Goal: Task Accomplishment & Management: Manage account settings

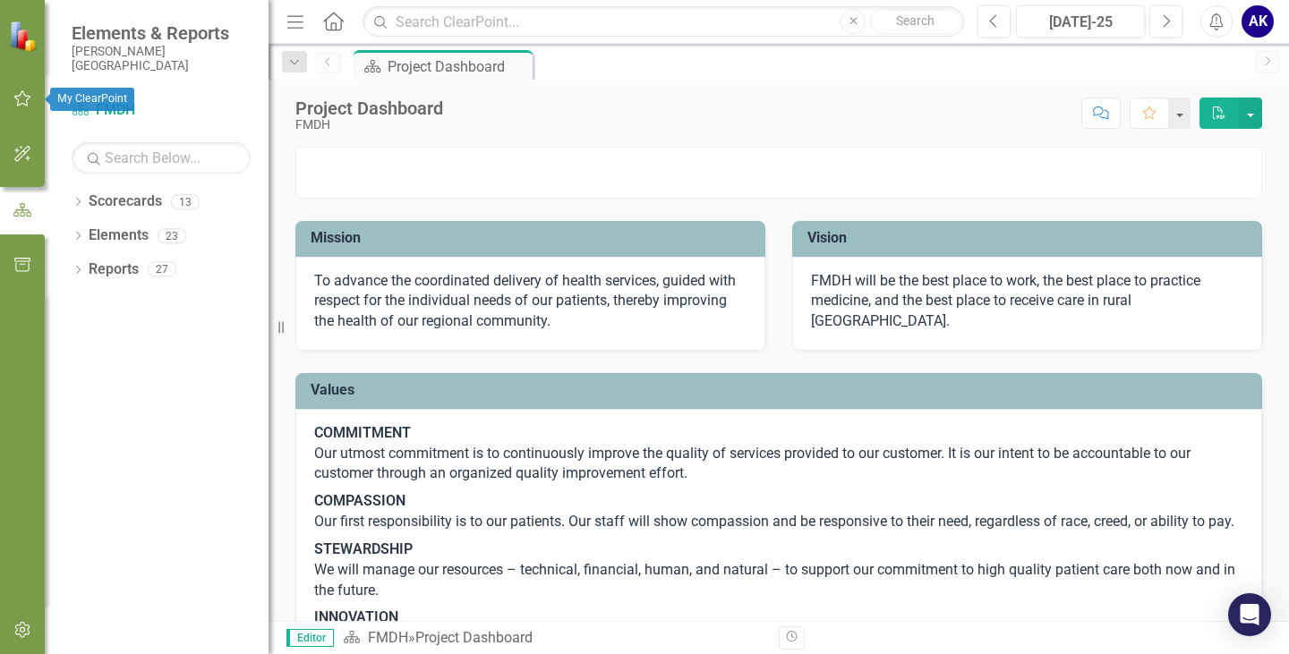
click at [21, 99] on icon "button" at bounding box center [22, 98] width 19 height 14
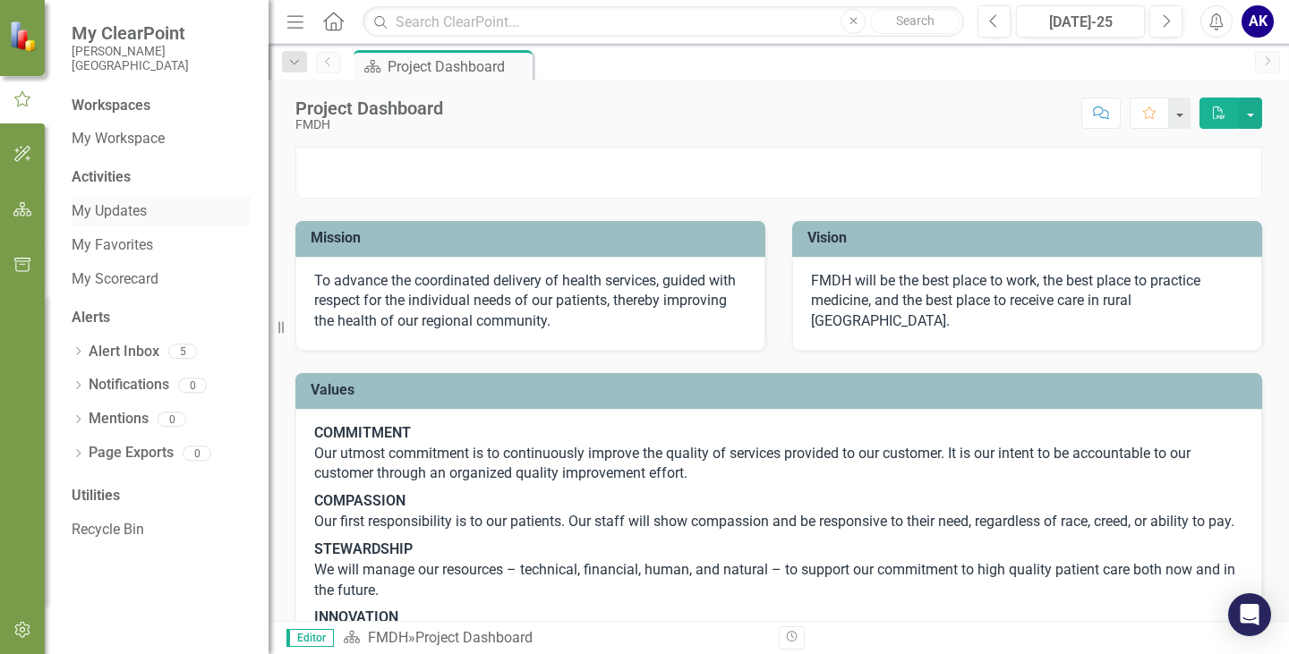
click at [99, 213] on link "My Updates" at bounding box center [161, 211] width 179 height 21
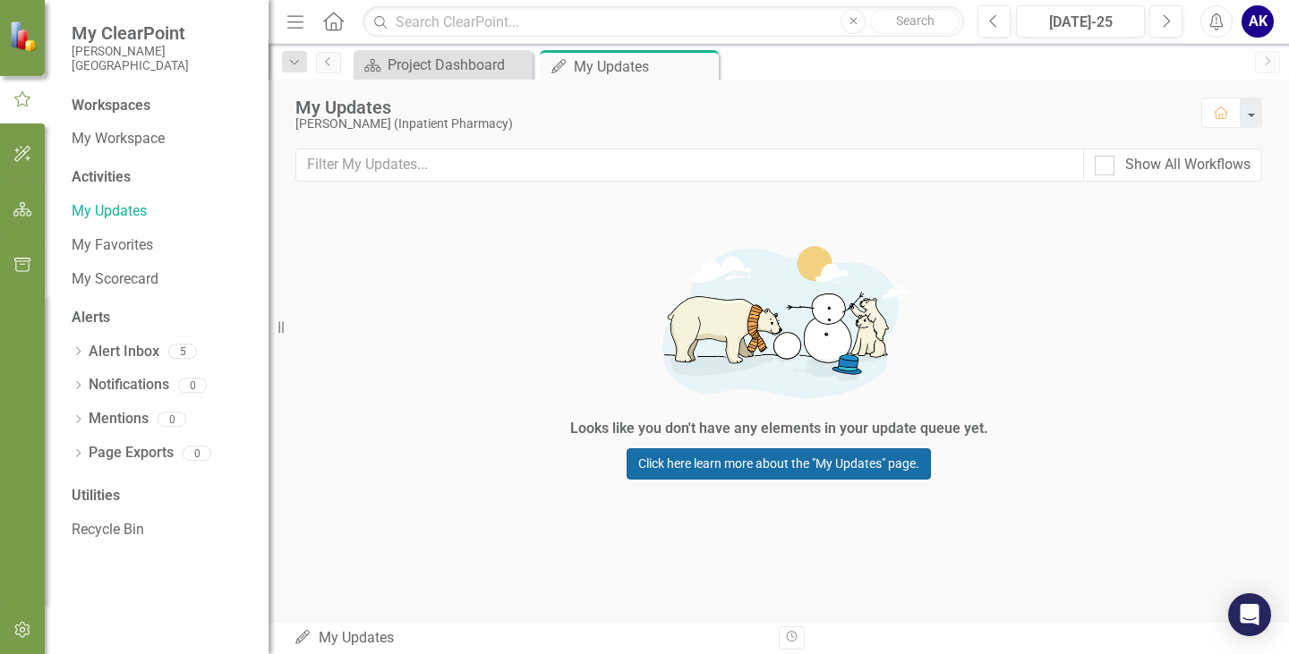
click at [714, 464] on link "Click here learn more about the "My Updates" page." at bounding box center [778, 463] width 304 height 31
click at [113, 354] on link "Alert Inbox" at bounding box center [124, 352] width 71 height 21
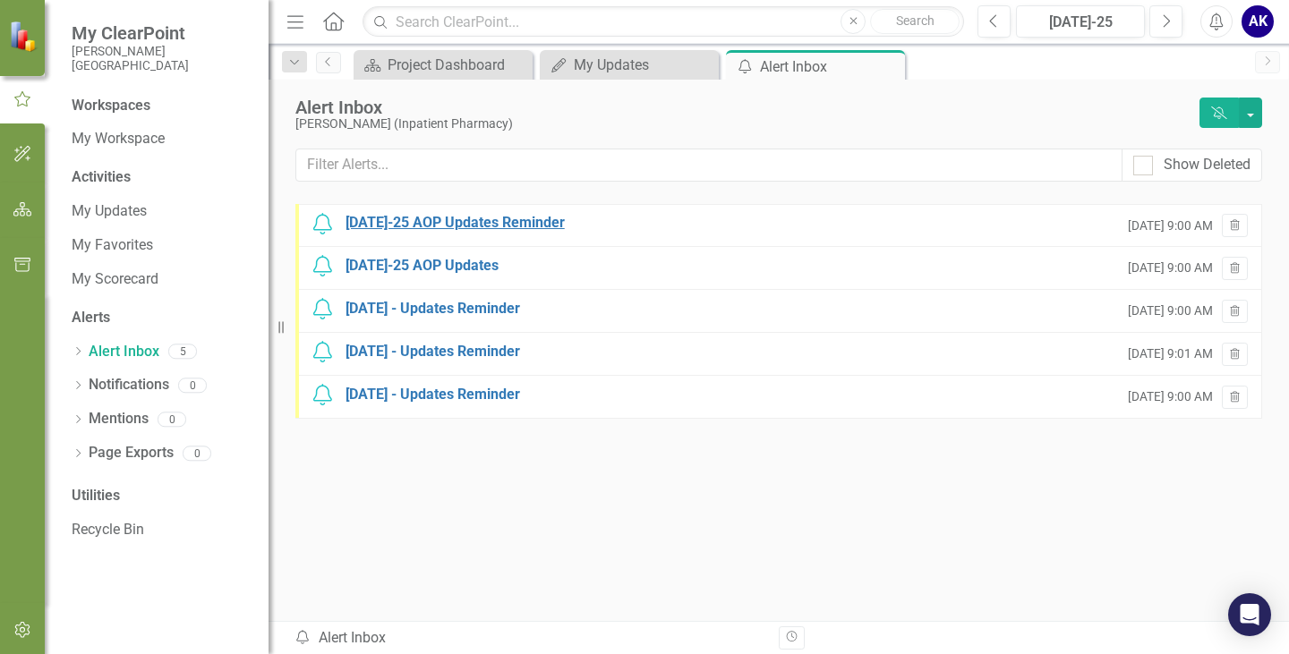
click at [492, 227] on div "[DATE]-25 AOP Updates Reminder" at bounding box center [454, 223] width 219 height 21
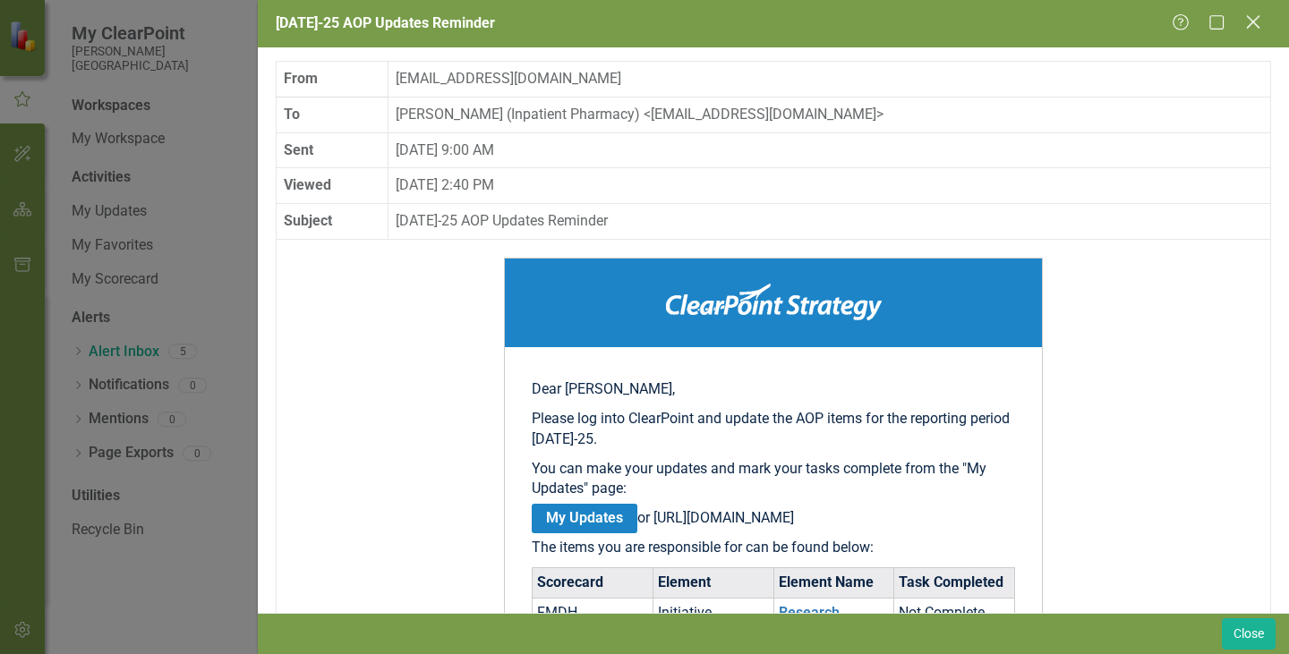
click at [1257, 27] on icon "Close" at bounding box center [1252, 21] width 22 height 17
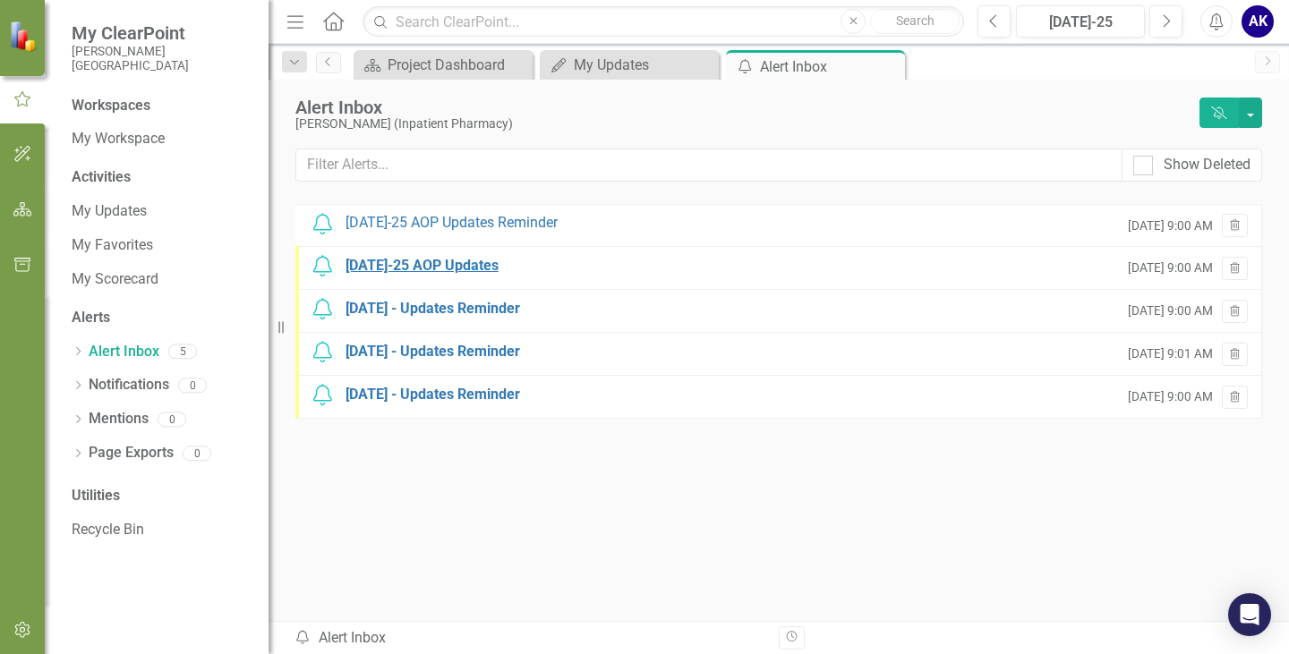
click at [437, 262] on div "[DATE]-25 AOP Updates" at bounding box center [421, 266] width 153 height 21
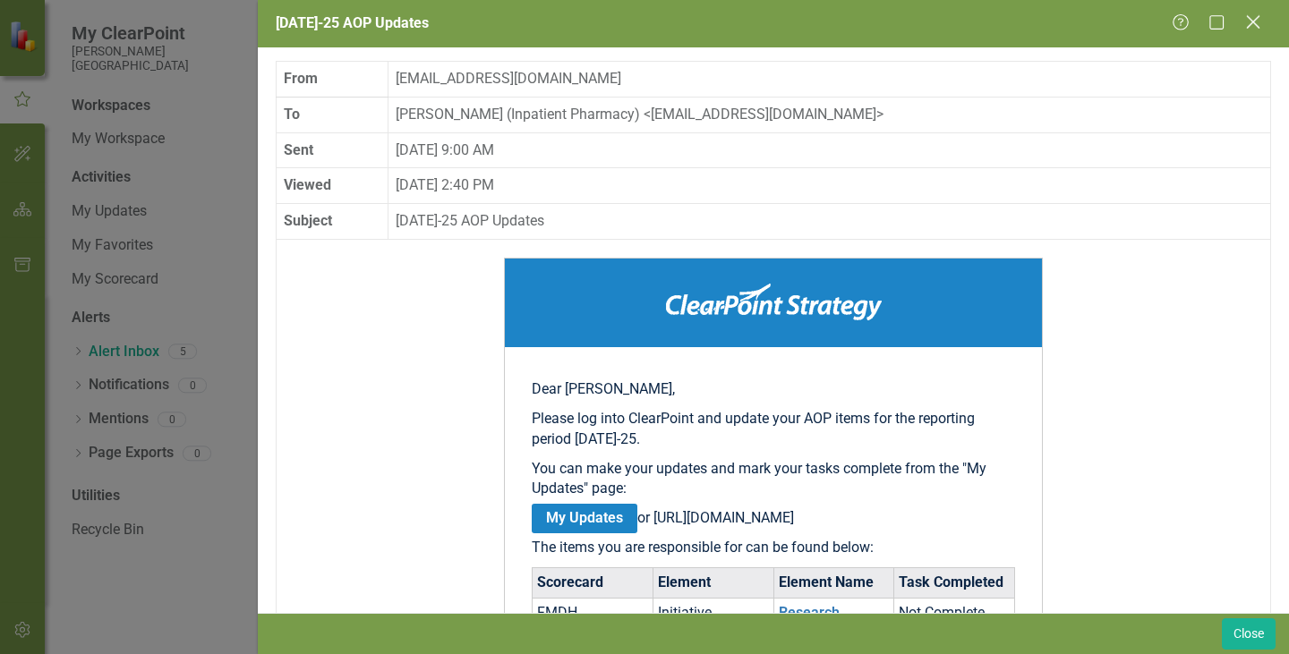
click at [1252, 25] on icon "Close" at bounding box center [1252, 21] width 22 height 17
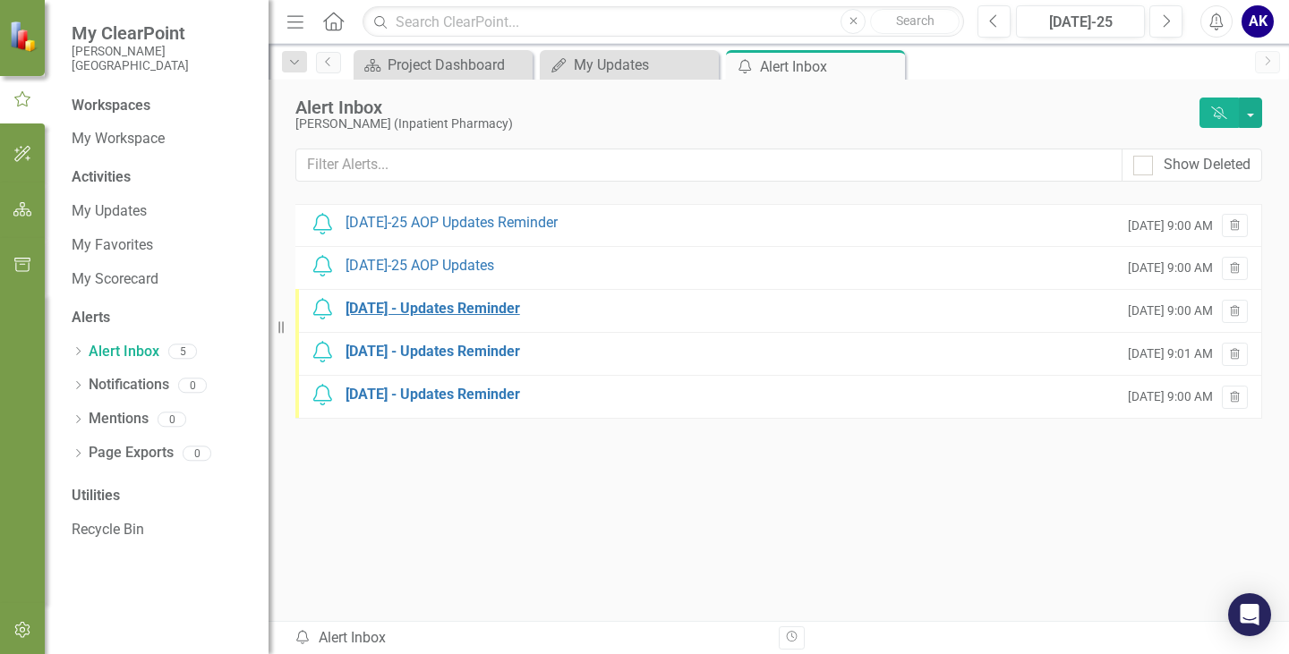
click at [499, 308] on div "[DATE] - Updates Reminder" at bounding box center [432, 309] width 175 height 21
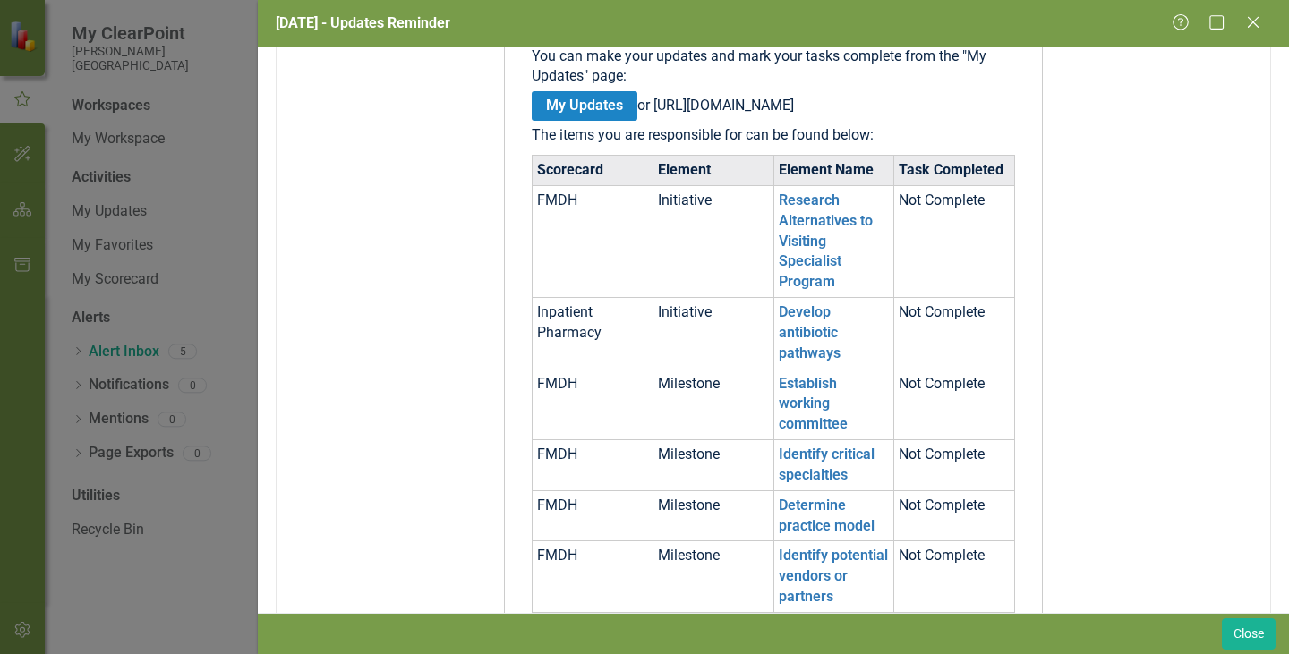
scroll to position [626, 0]
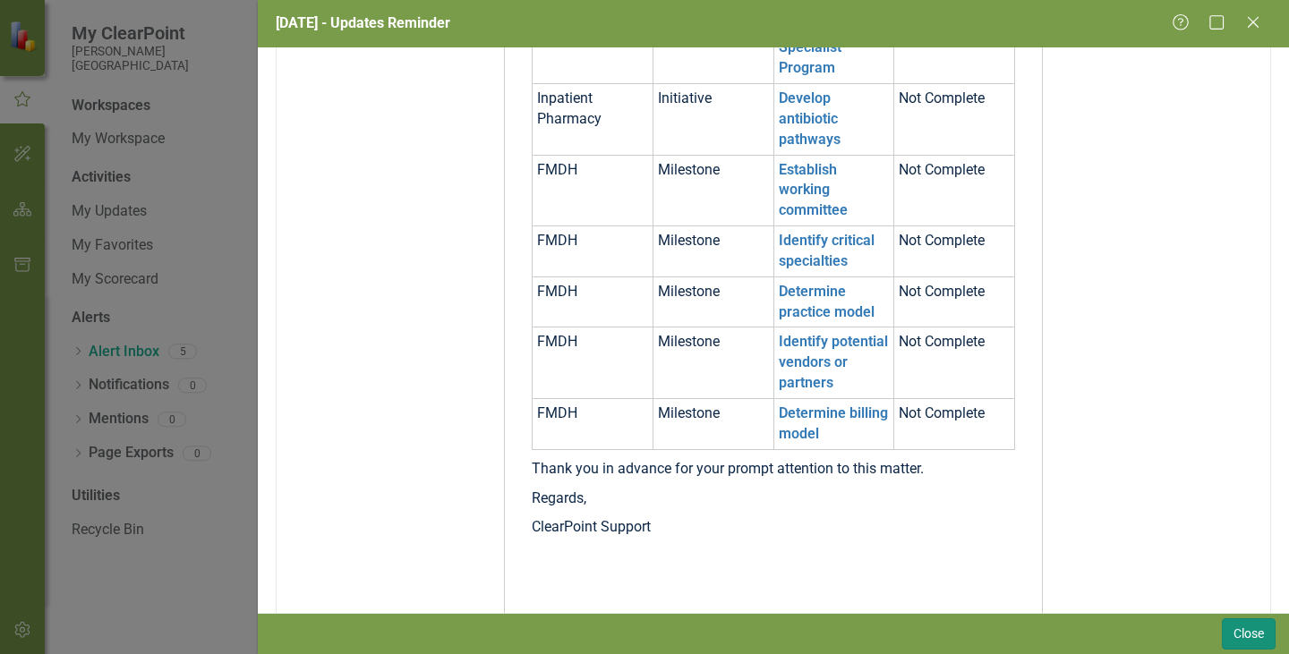
click at [1239, 632] on button "Close" at bounding box center [1249, 633] width 54 height 31
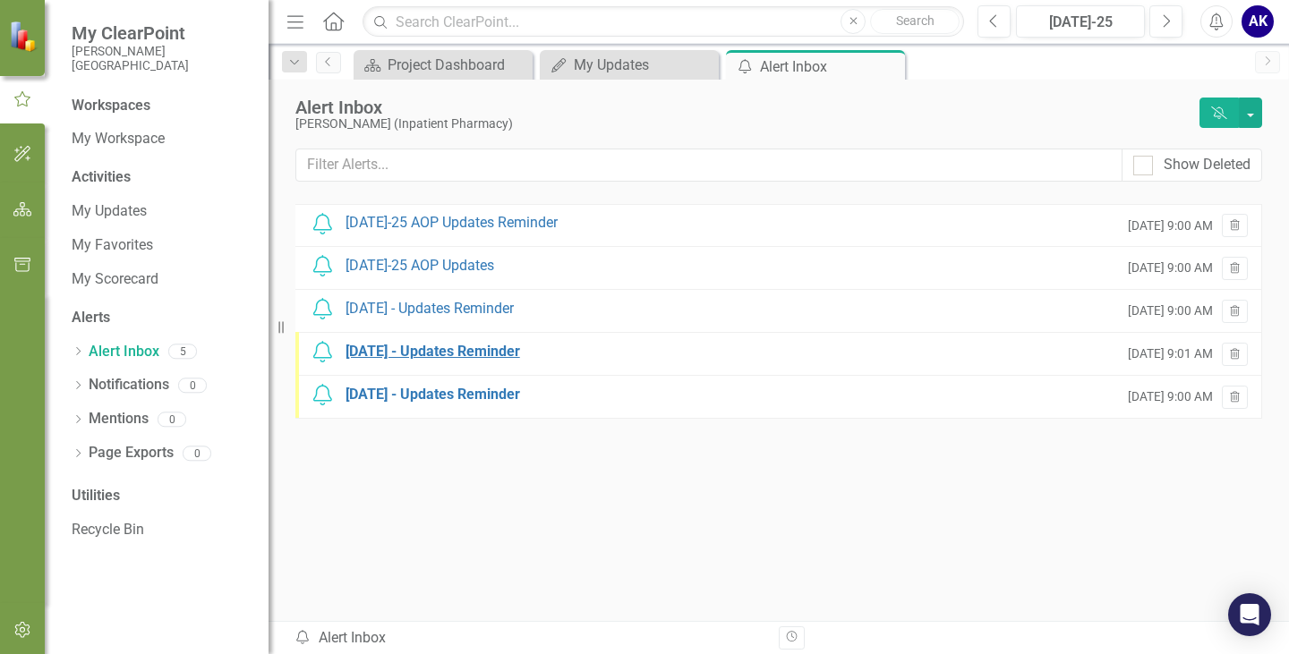
click at [466, 354] on div "[DATE] - Updates Reminder" at bounding box center [432, 352] width 175 height 21
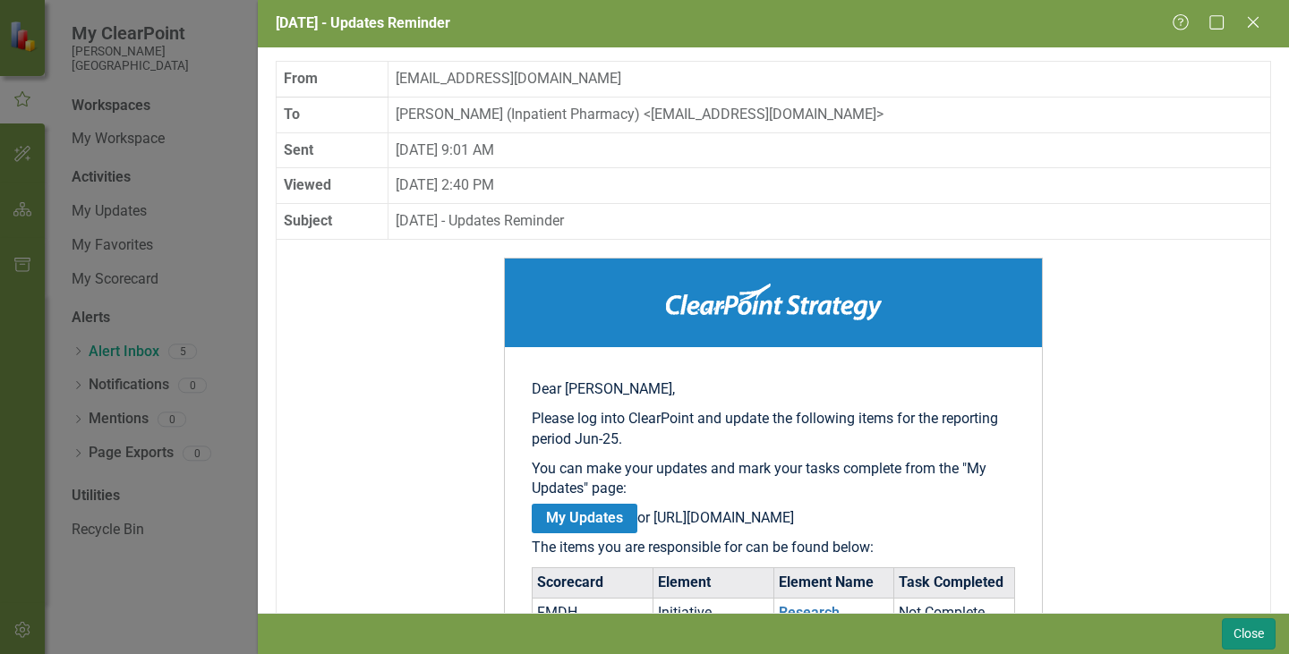
click at [1252, 631] on button "Close" at bounding box center [1249, 633] width 54 height 31
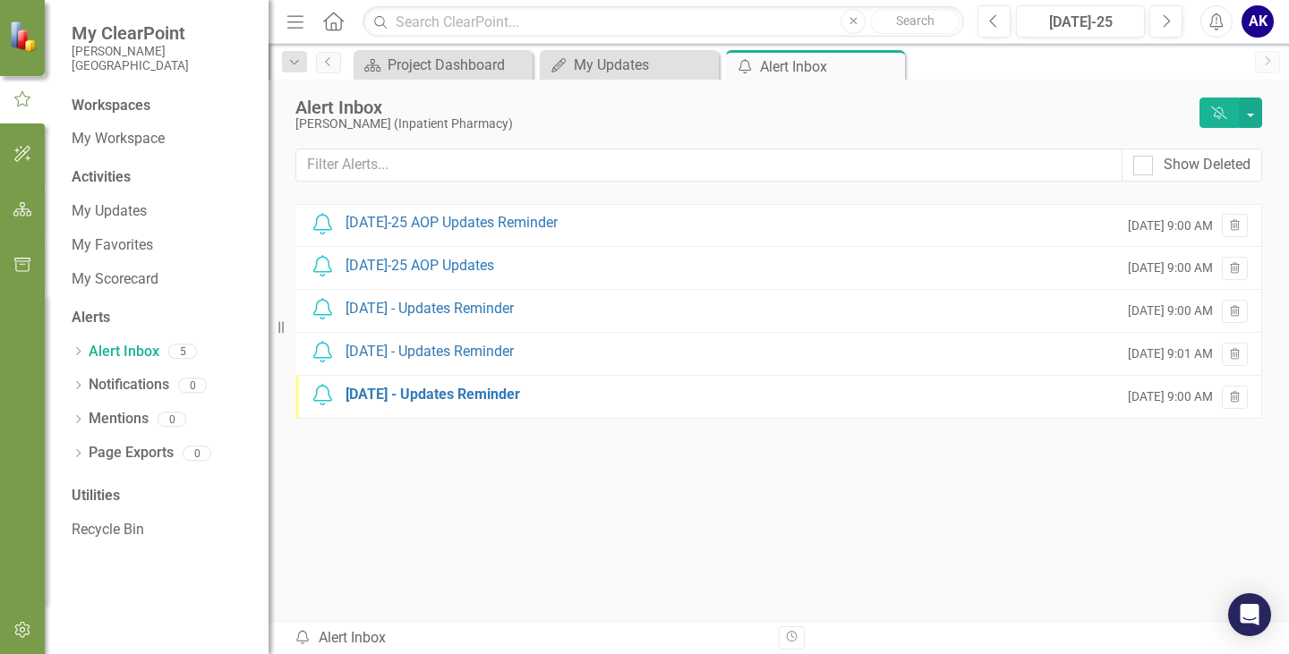
click at [548, 396] on div "Notification [DATE] - Updates Reminder [DATE] 9:00 AM Trash" at bounding box center [778, 397] width 967 height 43
click at [500, 396] on div "[DATE] - Updates Reminder" at bounding box center [432, 395] width 175 height 21
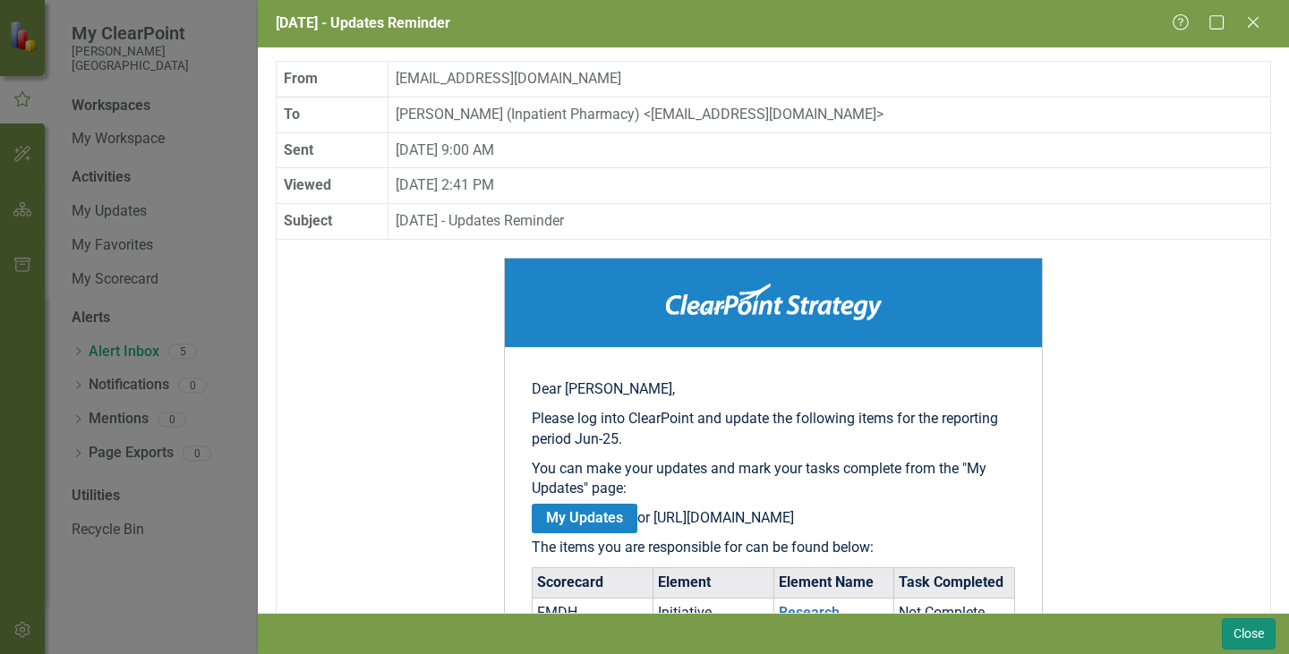
click at [1250, 637] on button "Close" at bounding box center [1249, 633] width 54 height 31
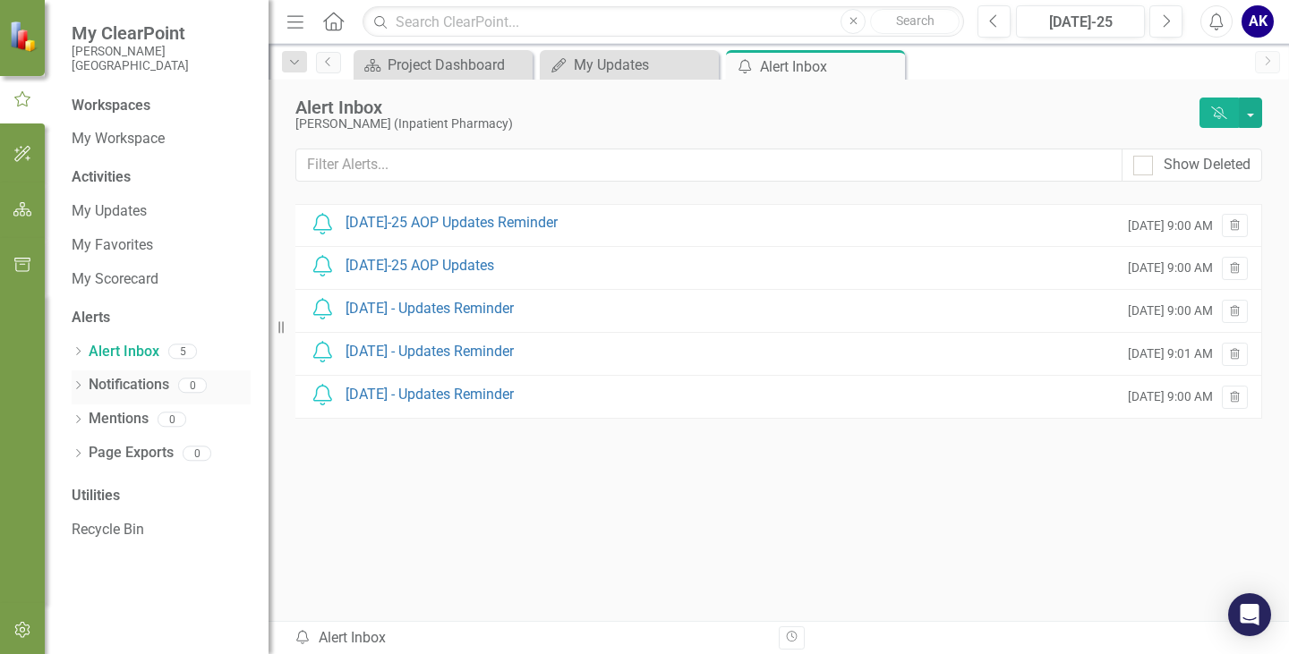
click at [107, 387] on link "Notifications" at bounding box center [129, 385] width 81 height 21
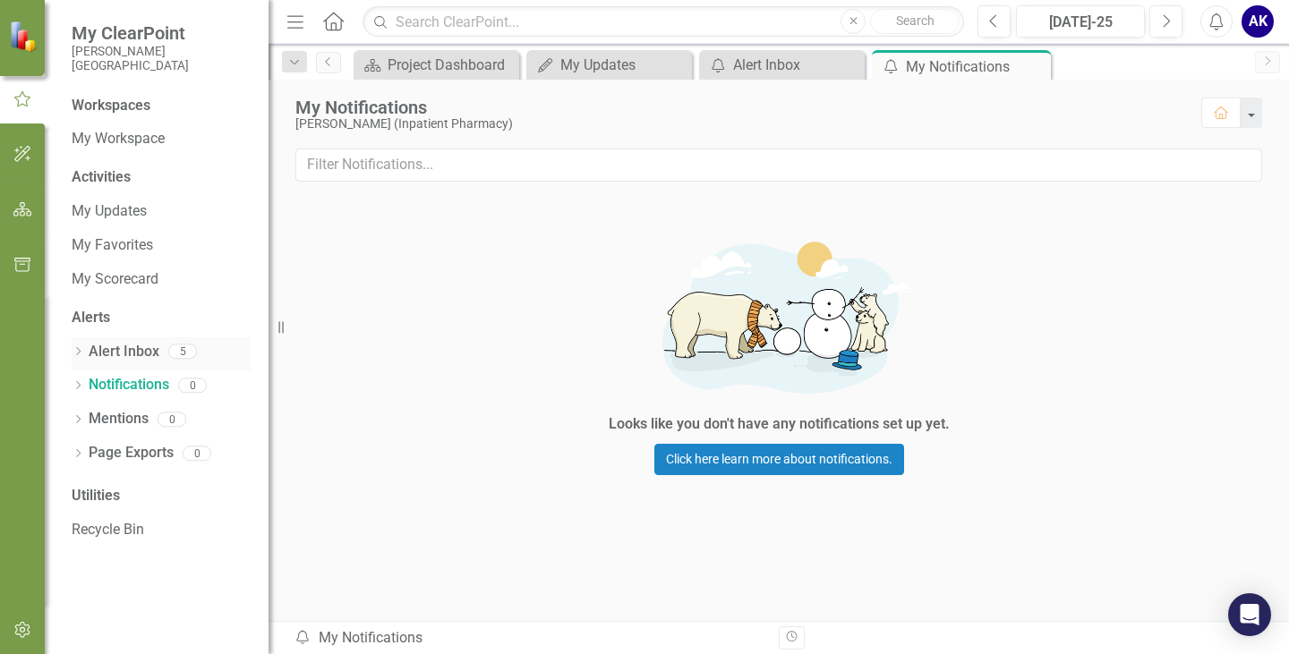
click at [115, 360] on link "Alert Inbox" at bounding box center [124, 352] width 71 height 21
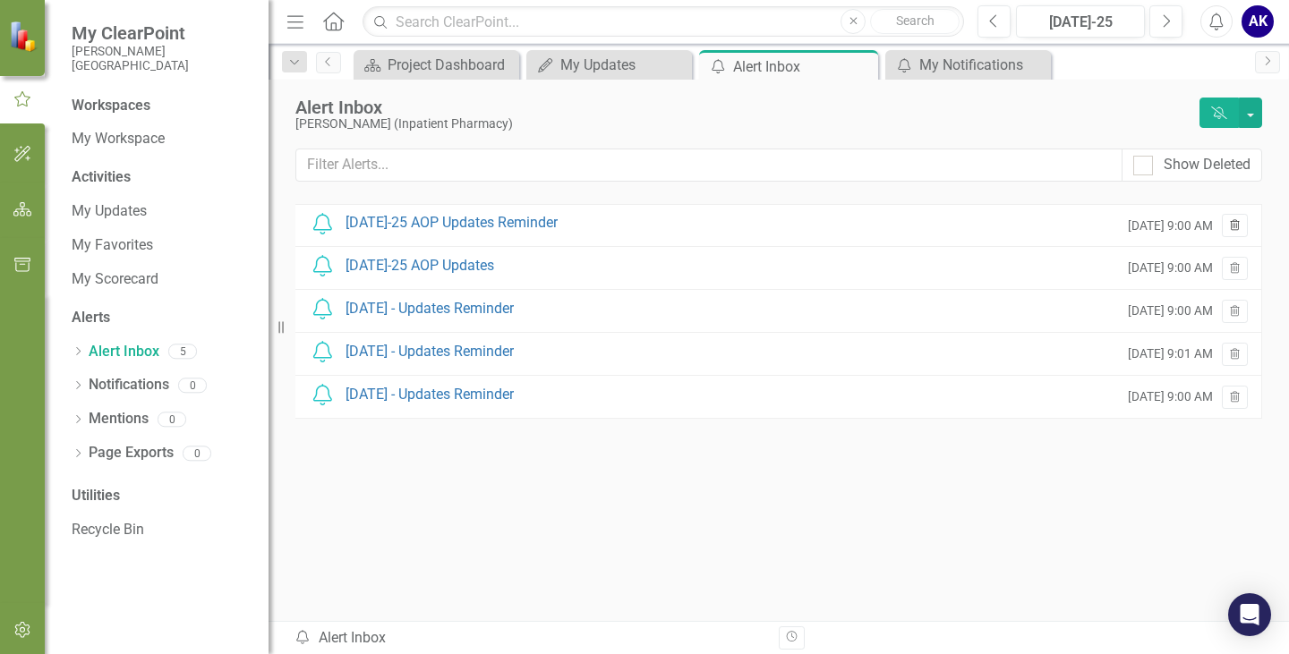
click at [1232, 228] on icon "button" at bounding box center [1235, 224] width 10 height 11
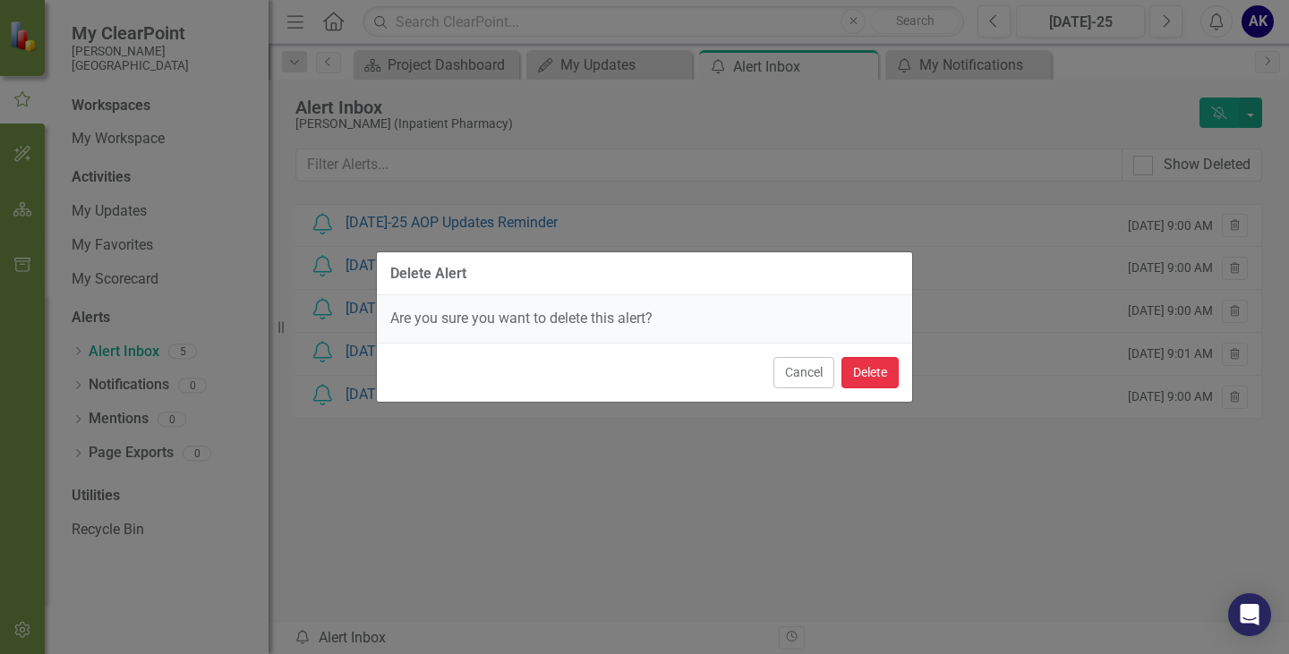
click at [880, 375] on button "Delete" at bounding box center [869, 372] width 57 height 31
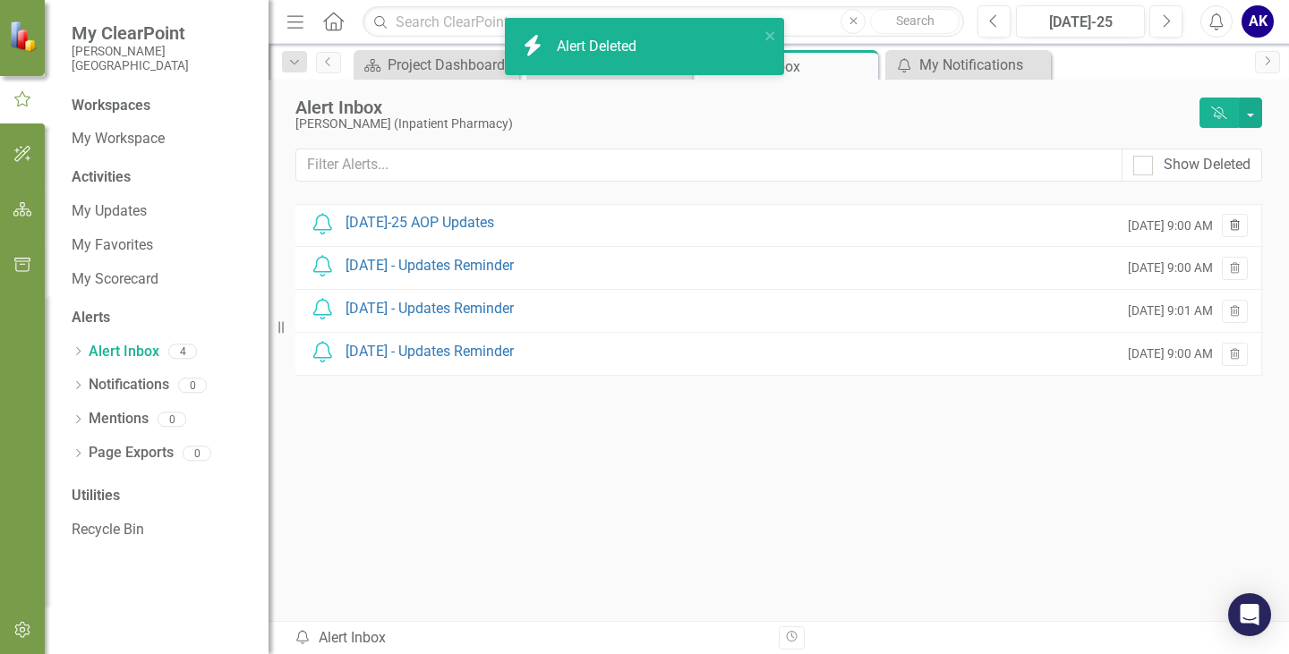
click at [1234, 226] on icon "button" at bounding box center [1235, 224] width 10 height 11
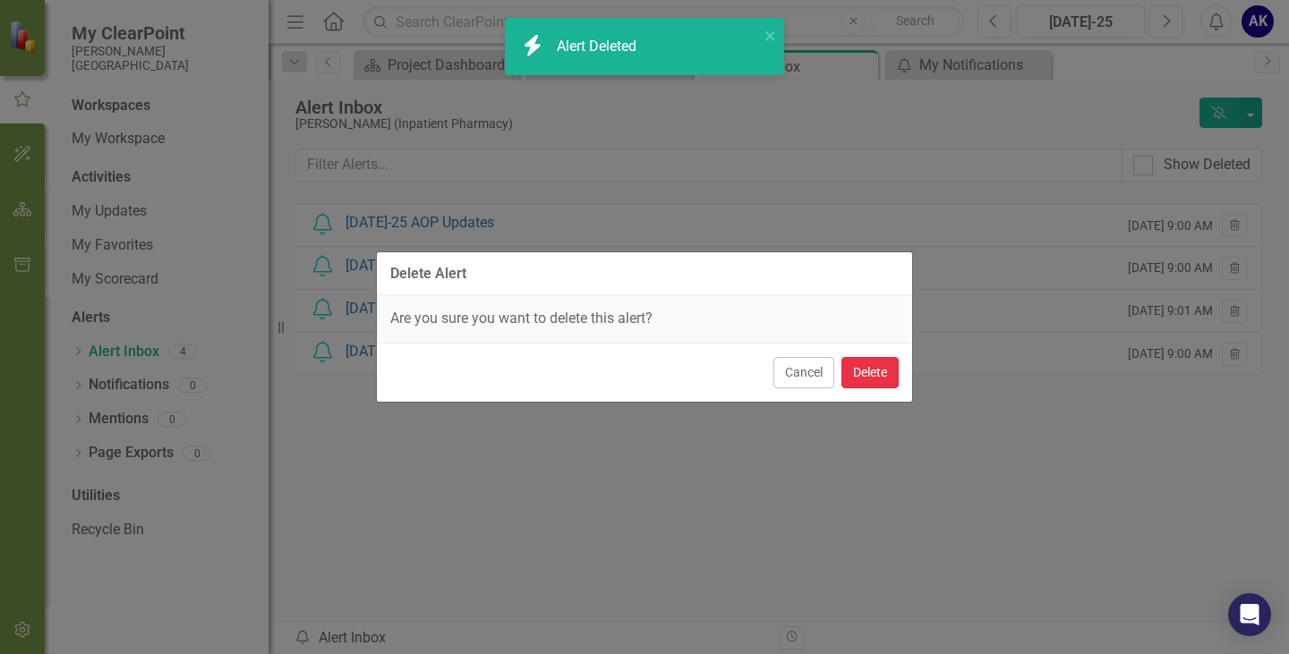
click at [889, 379] on button "Delete" at bounding box center [869, 372] width 57 height 31
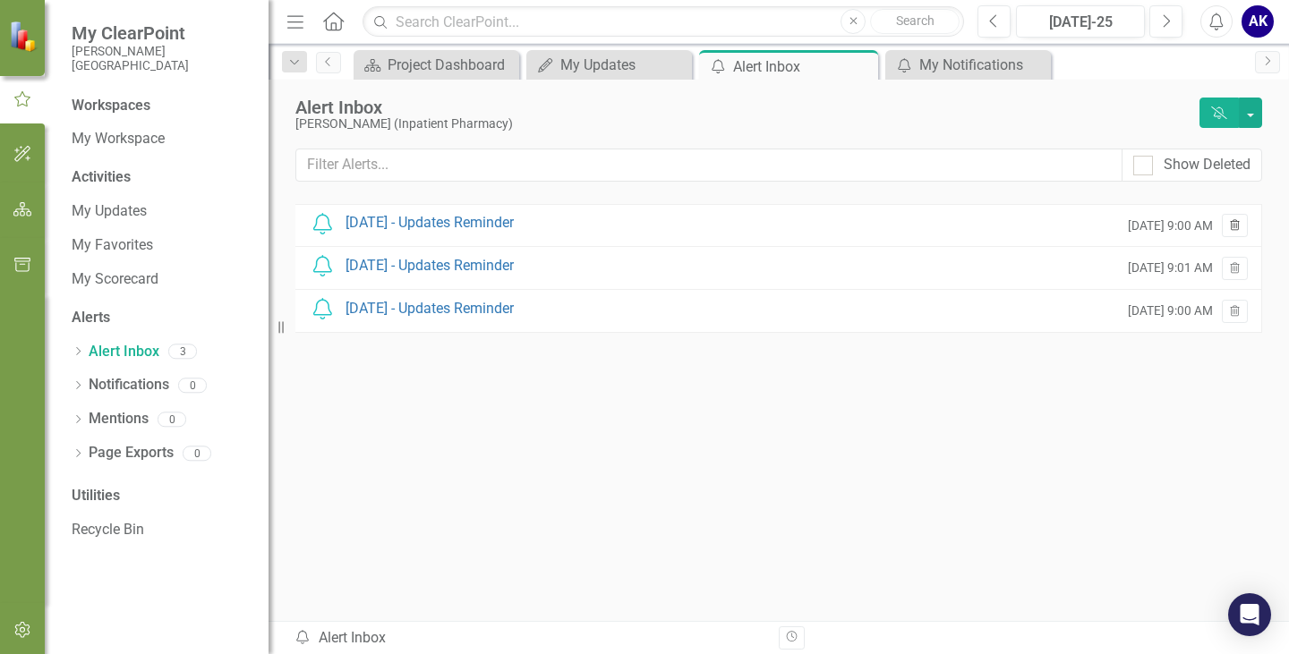
click at [1238, 227] on icon "Trash" at bounding box center [1234, 226] width 13 height 11
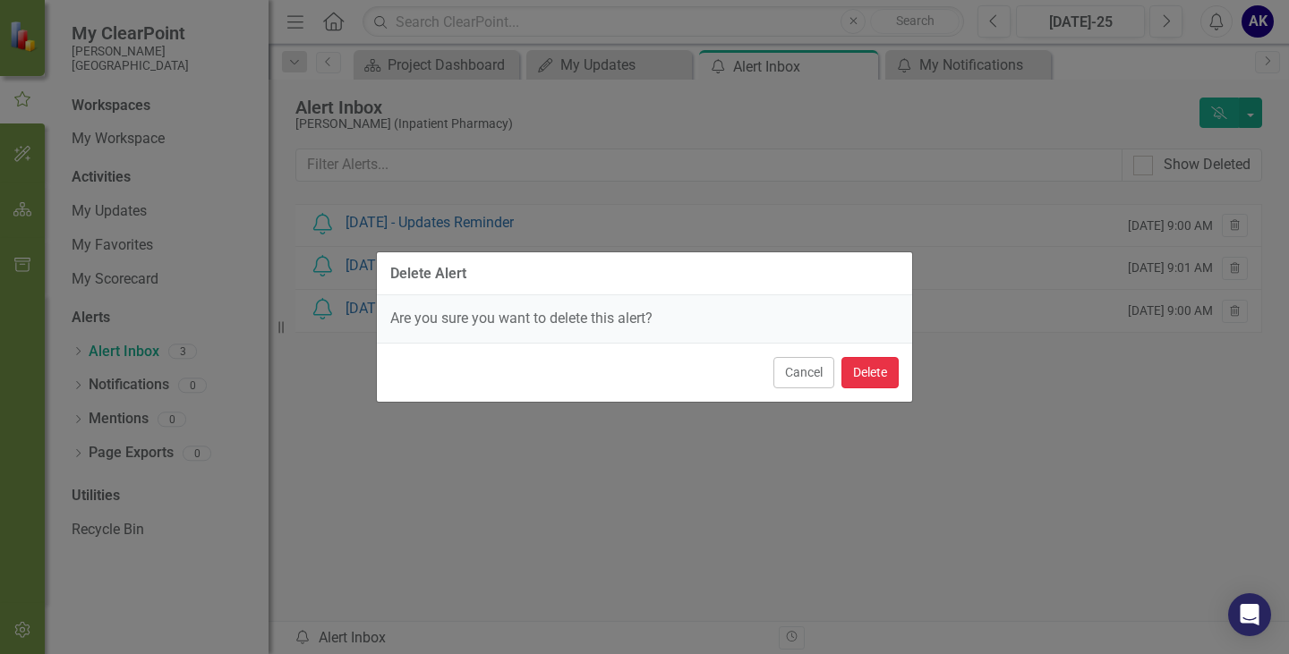
click at [868, 369] on button "Delete" at bounding box center [869, 372] width 57 height 31
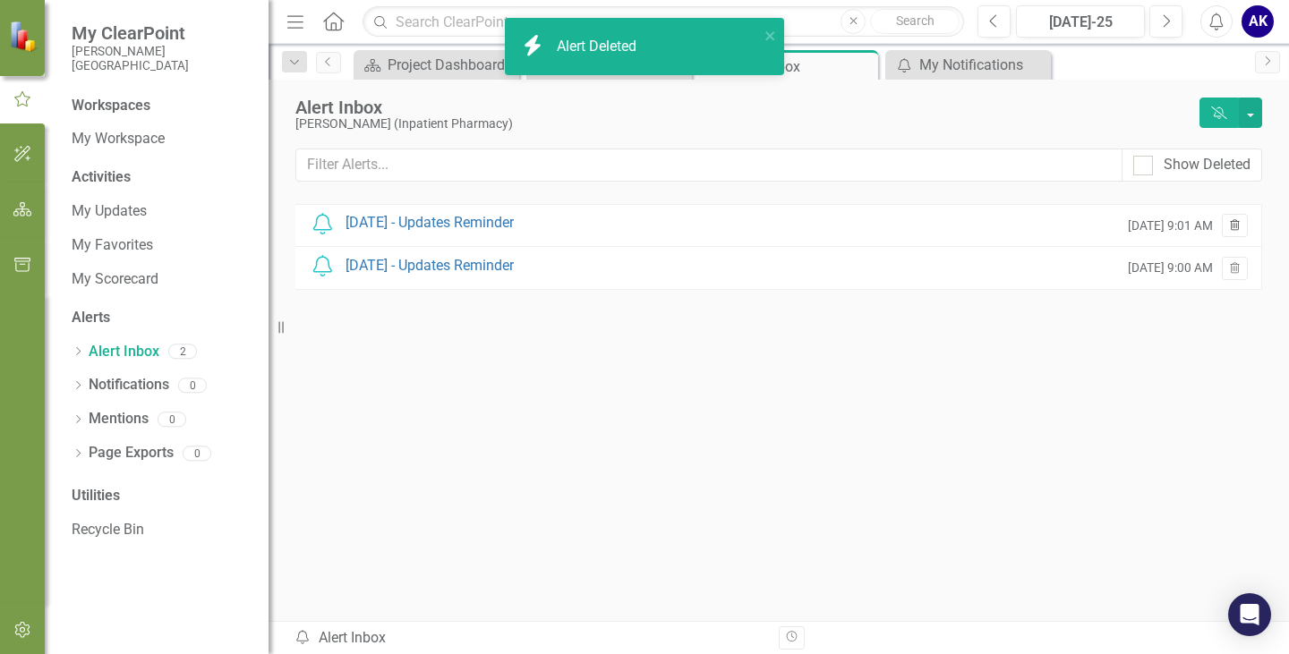
click at [1240, 229] on icon "Trash" at bounding box center [1234, 226] width 13 height 11
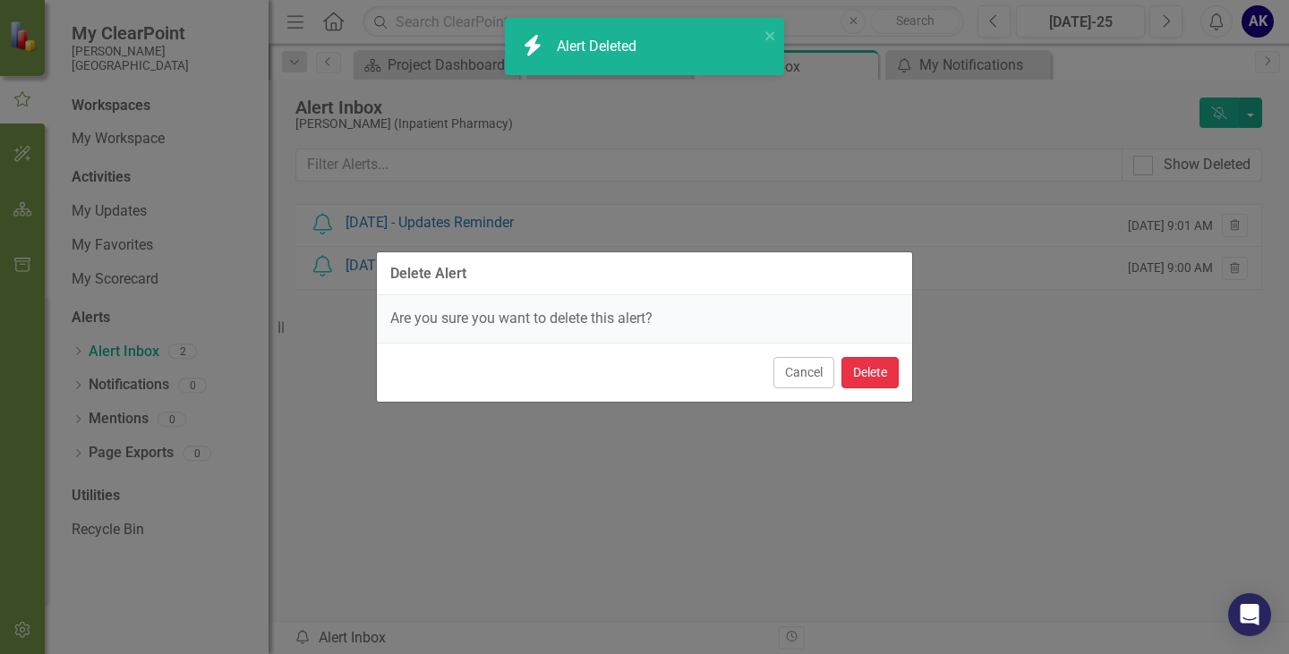
click at [882, 370] on button "Delete" at bounding box center [869, 372] width 57 height 31
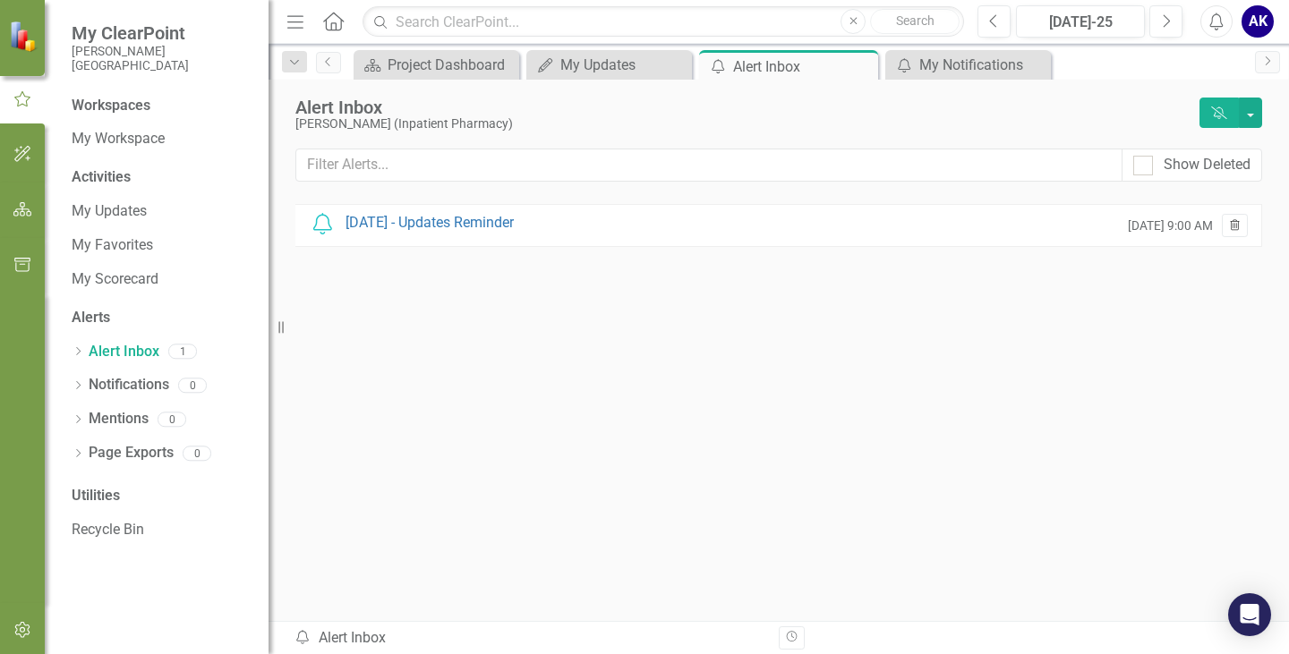
click at [1240, 229] on icon "Trash" at bounding box center [1234, 226] width 13 height 11
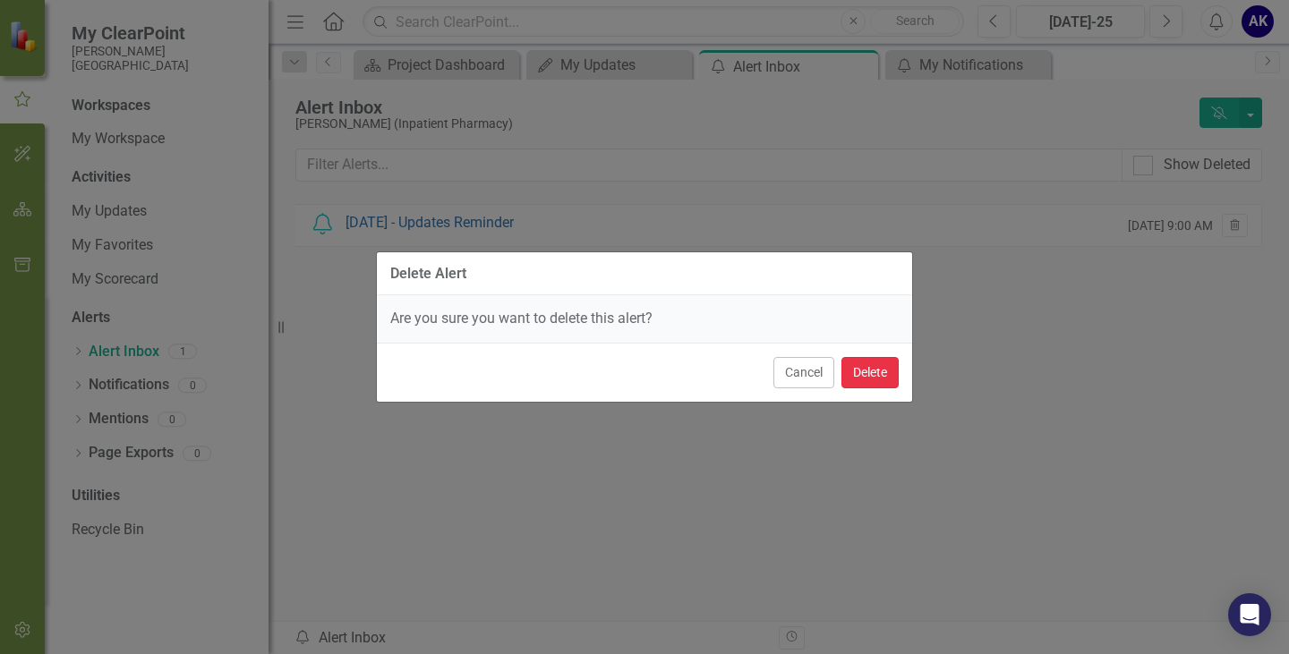
click at [888, 373] on button "Delete" at bounding box center [869, 372] width 57 height 31
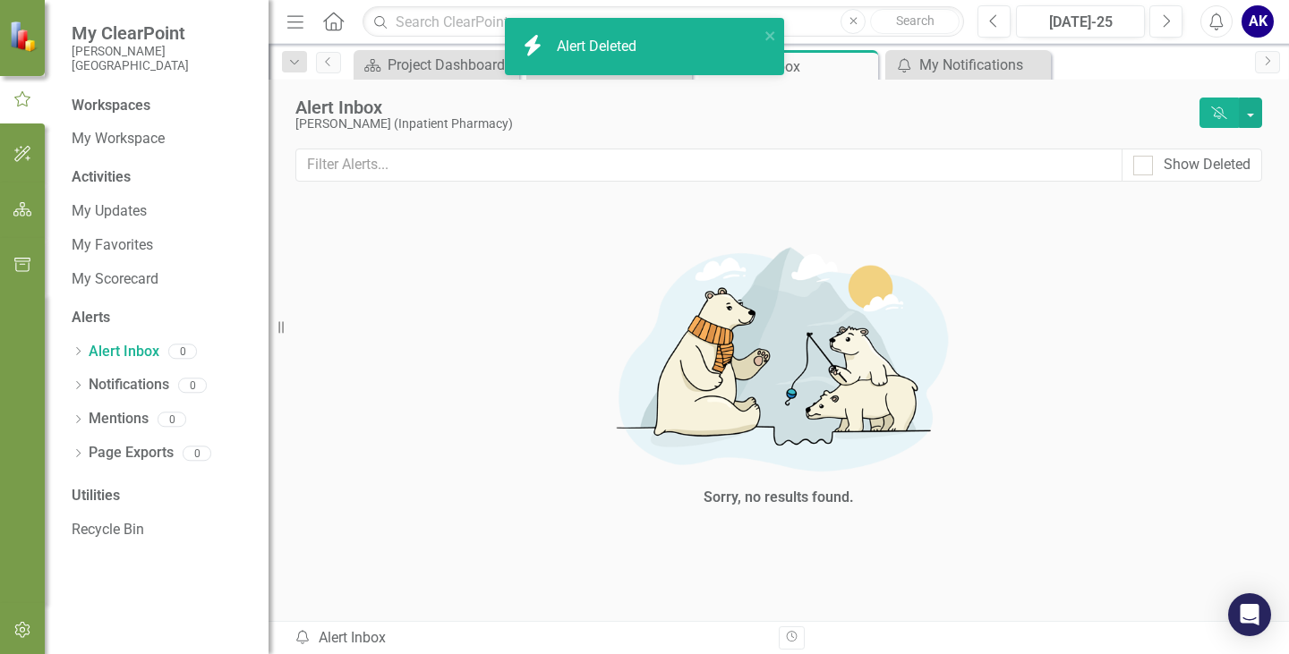
click at [872, 415] on img at bounding box center [778, 357] width 537 height 254
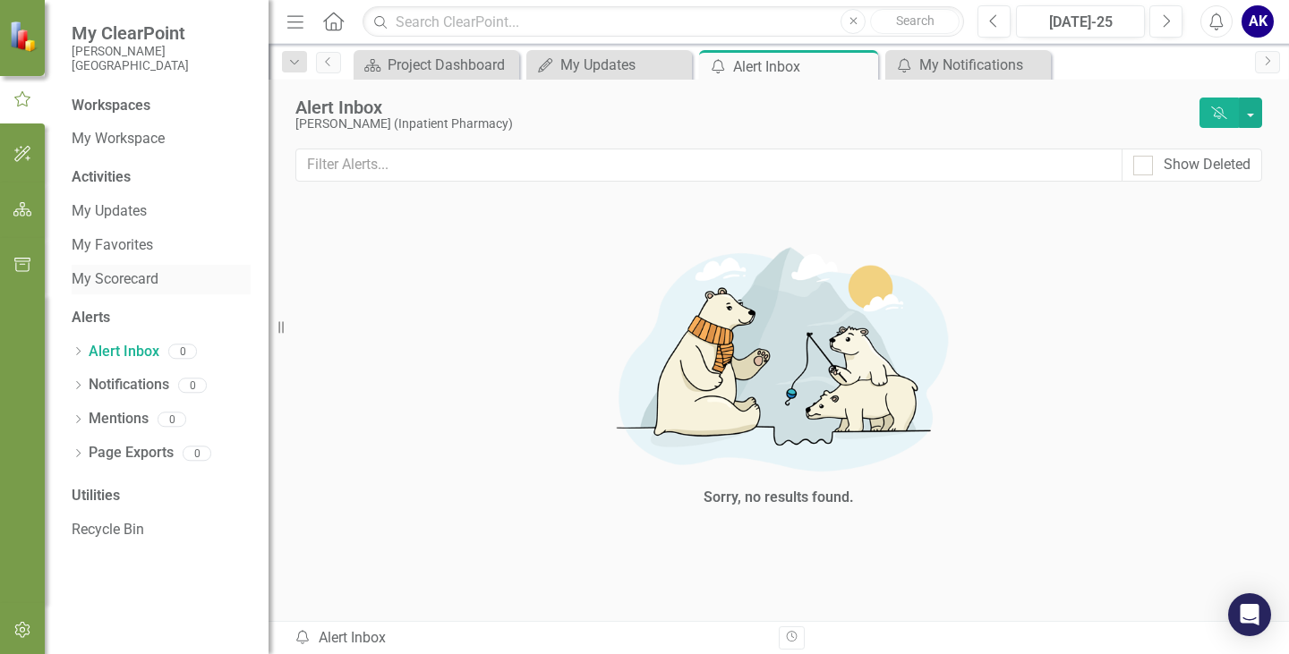
click at [103, 278] on link "My Scorecard" at bounding box center [161, 279] width 179 height 21
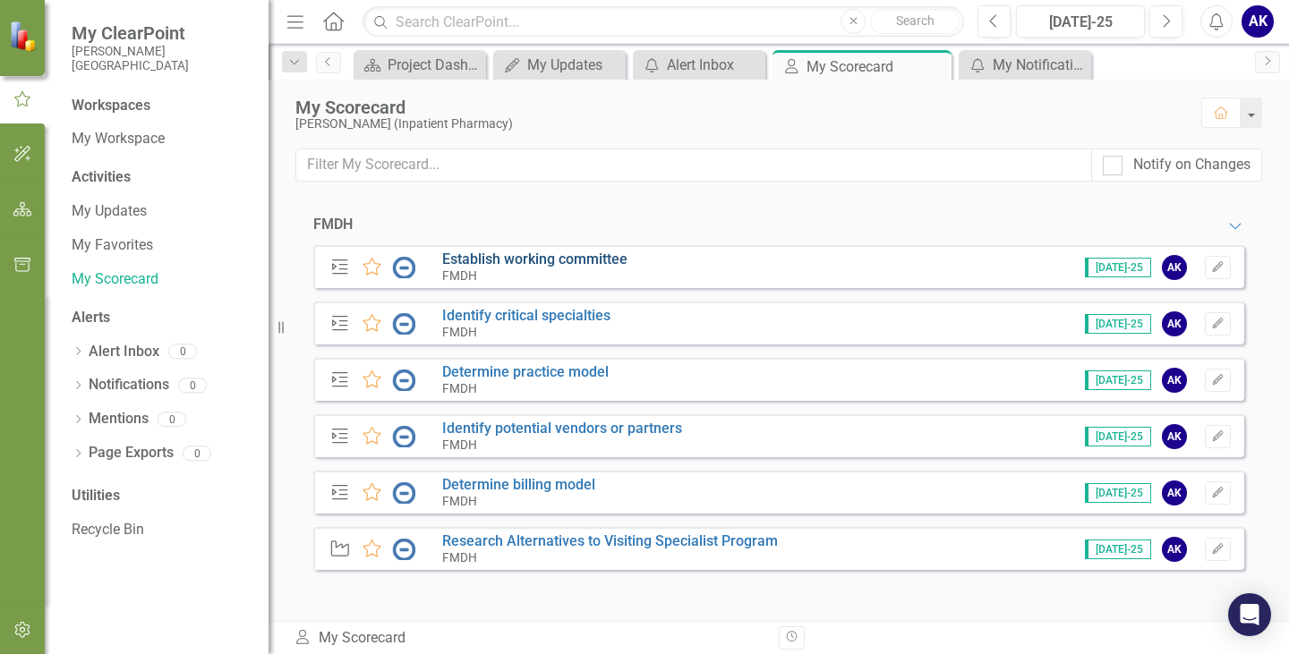
click at [508, 255] on link "Establish working committee" at bounding box center [534, 259] width 185 height 17
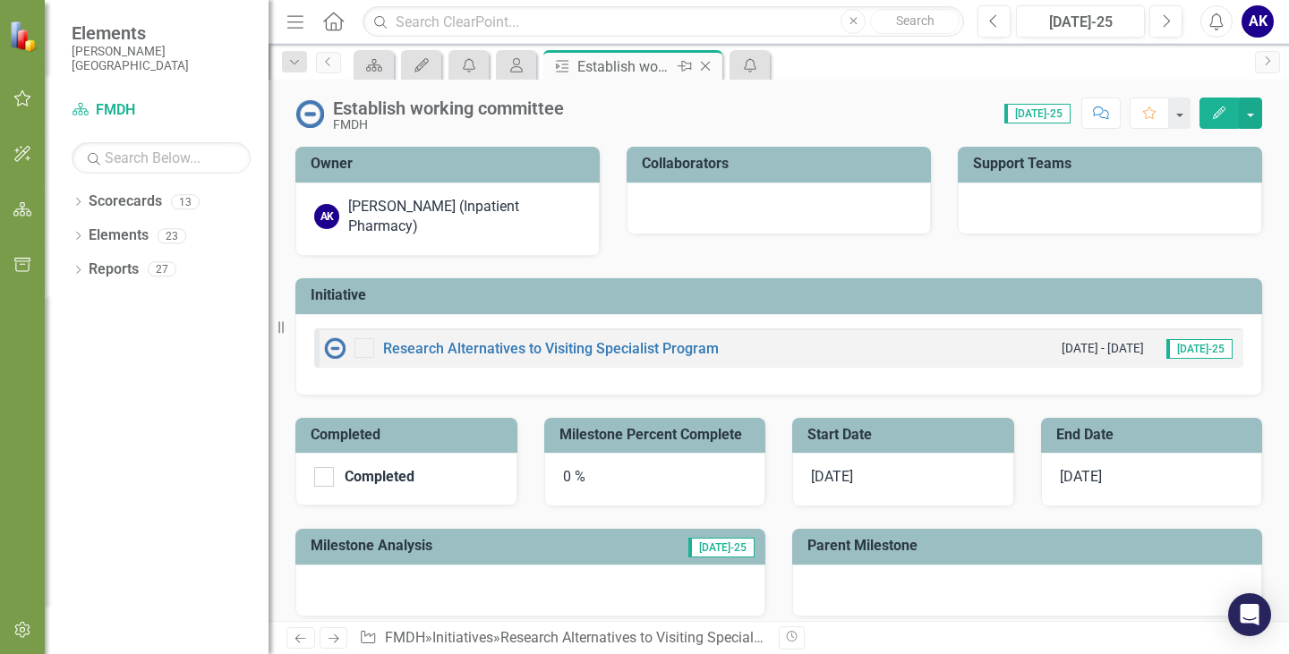
click at [709, 68] on icon "Close" at bounding box center [705, 66] width 18 height 14
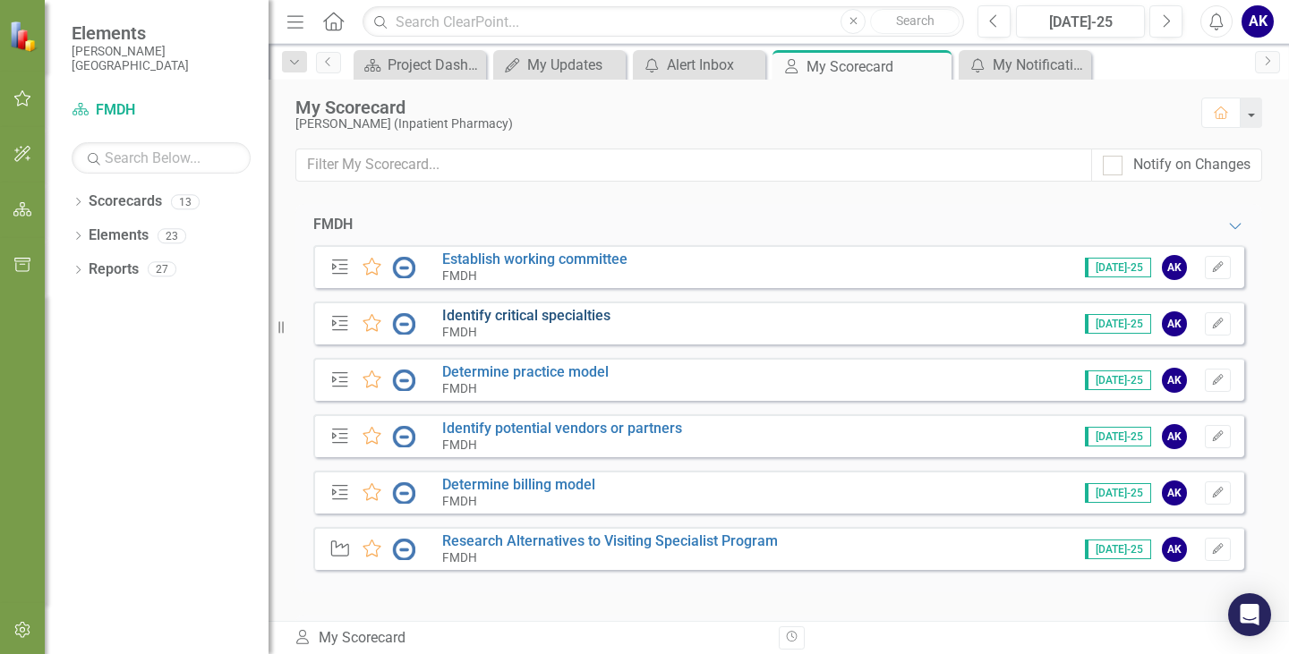
click at [568, 314] on link "Identify critical specialties" at bounding box center [526, 315] width 168 height 17
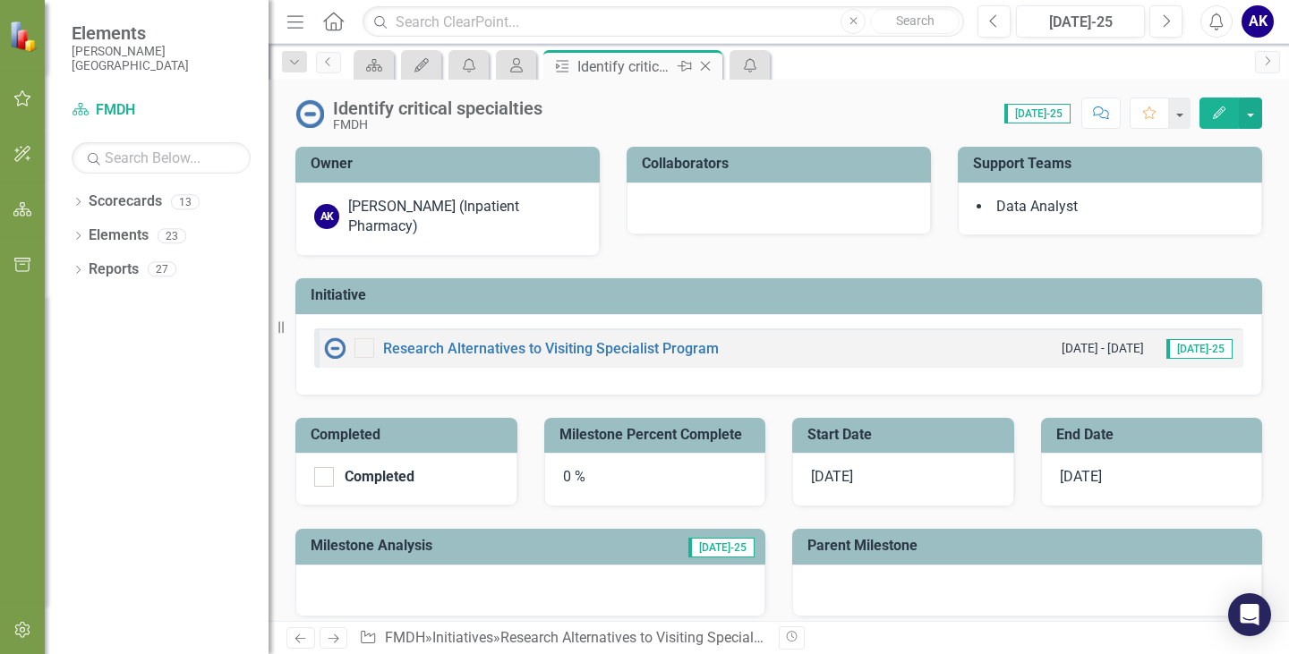
click at [707, 68] on icon at bounding box center [706, 67] width 10 height 10
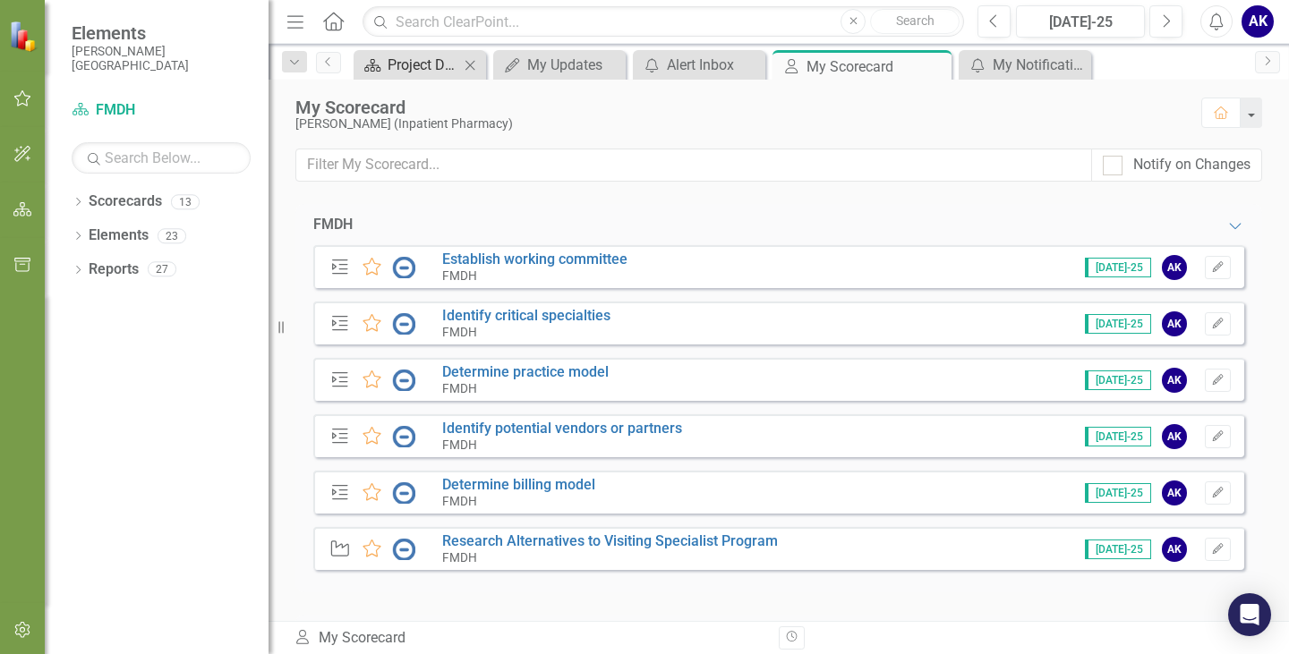
click at [454, 72] on div "Project Dashboard" at bounding box center [424, 65] width 72 height 22
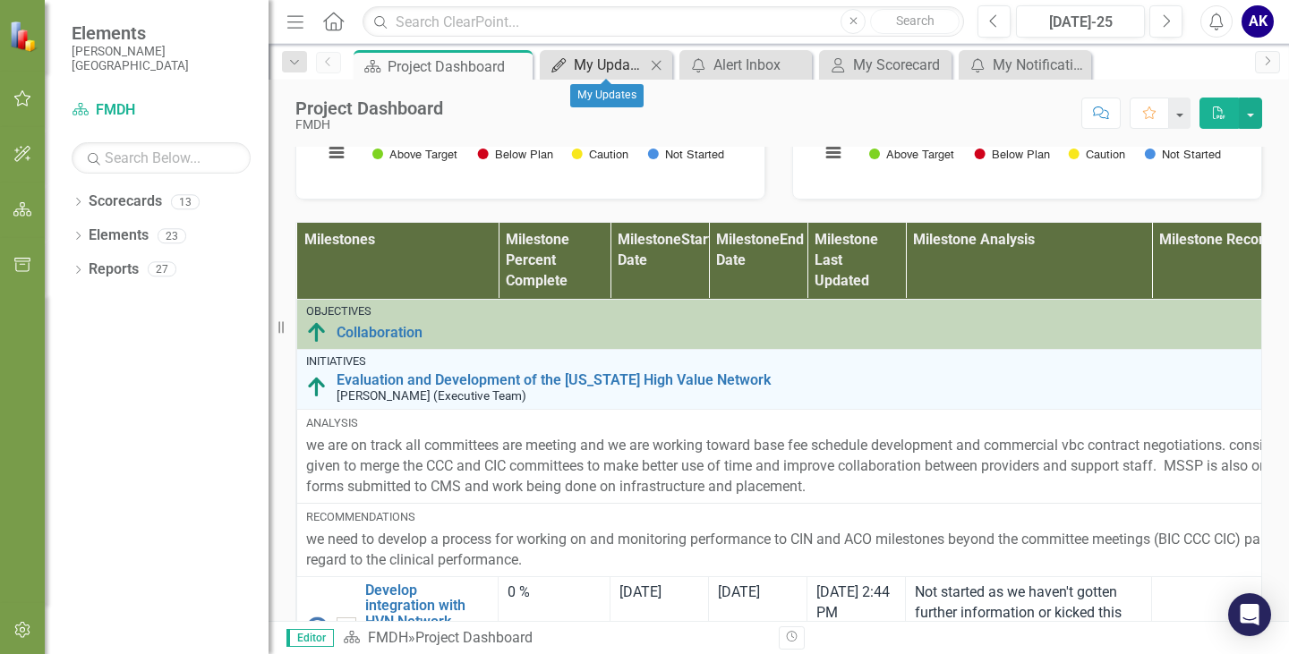
click at [578, 71] on div "My Updates" at bounding box center [610, 65] width 72 height 22
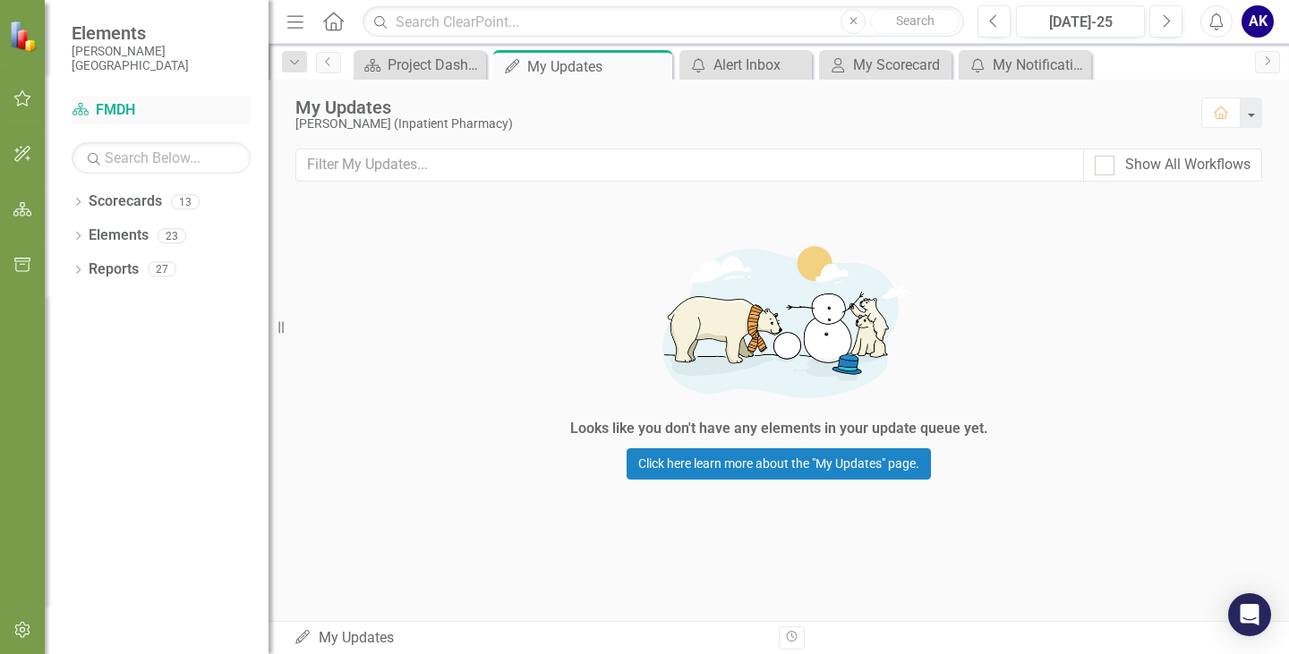
click at [129, 104] on link "Scorecard FMDH" at bounding box center [161, 110] width 179 height 21
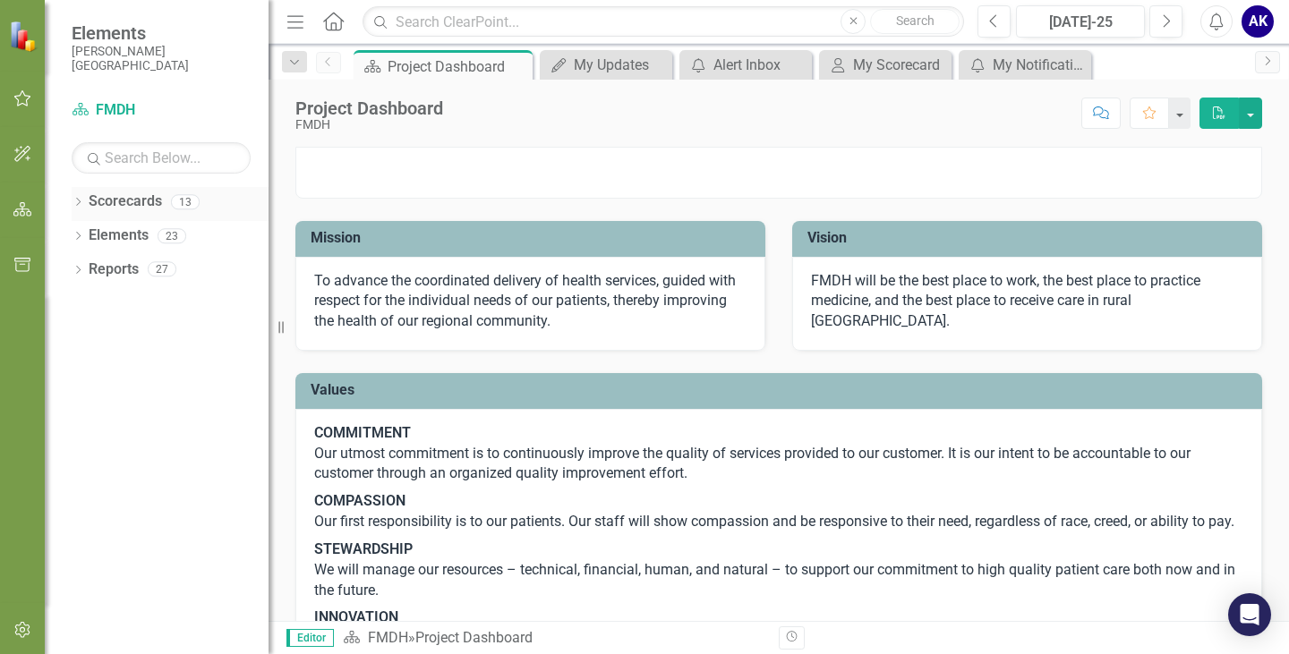
click at [78, 204] on icon at bounding box center [78, 202] width 4 height 8
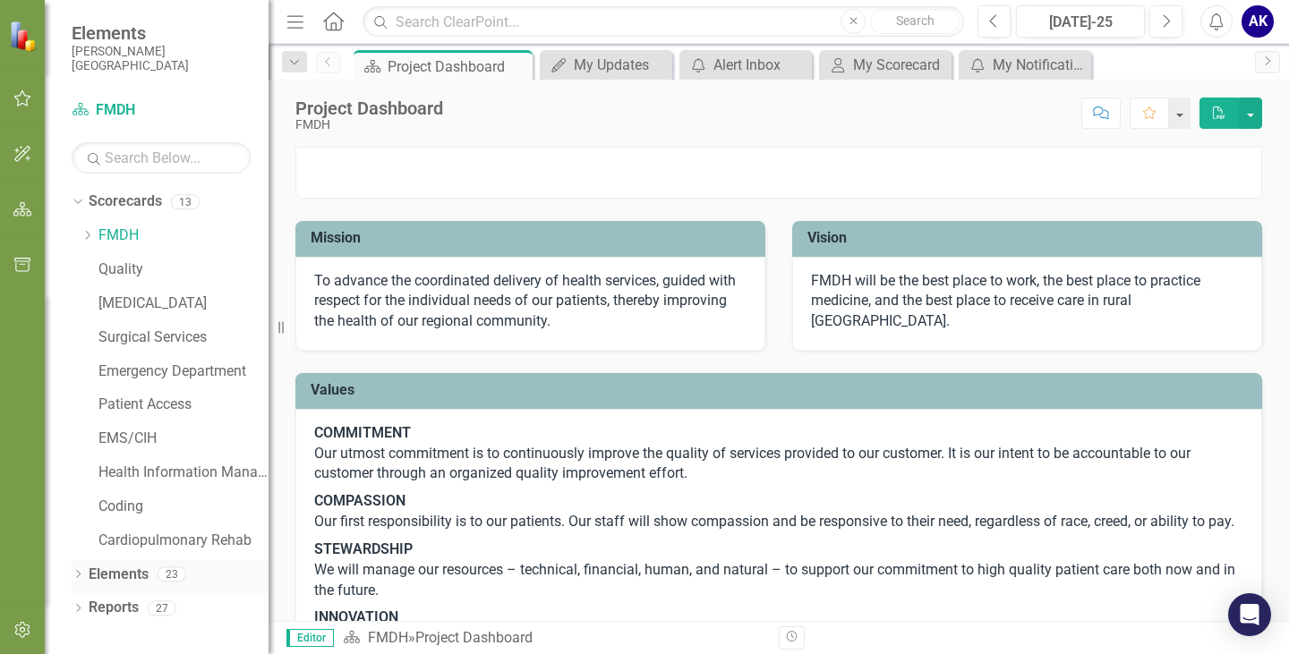
click at [136, 570] on link "Elements" at bounding box center [119, 575] width 60 height 21
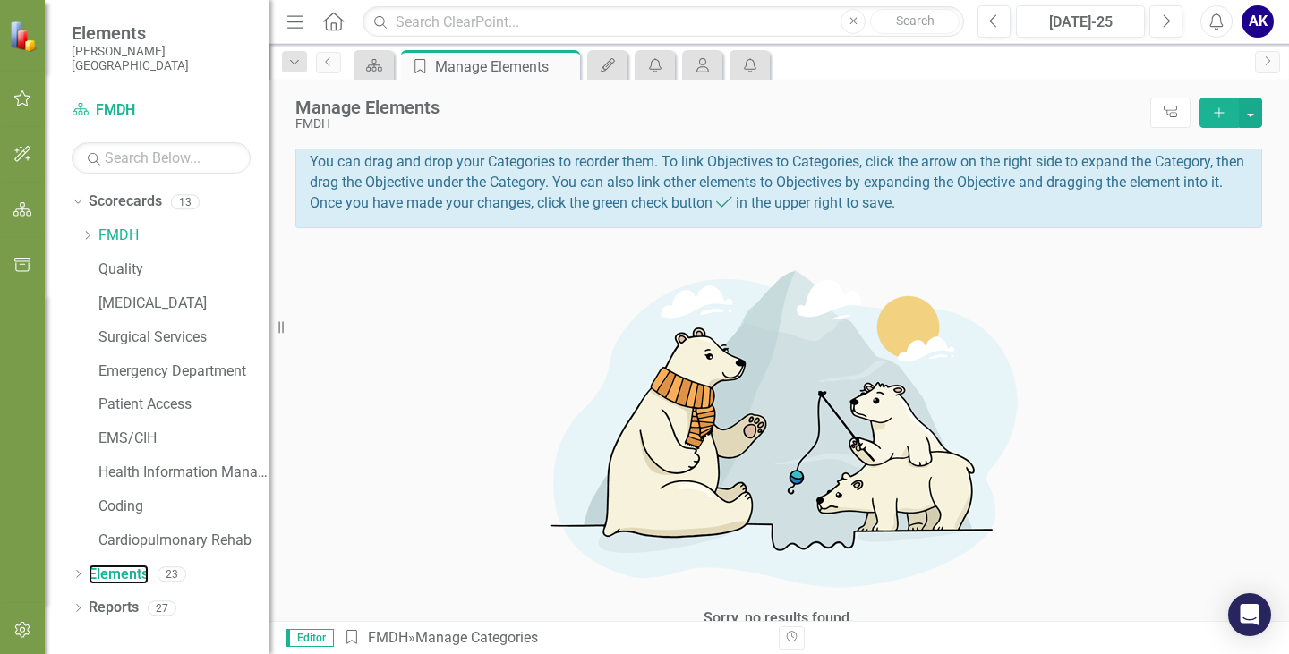
scroll to position [215, 0]
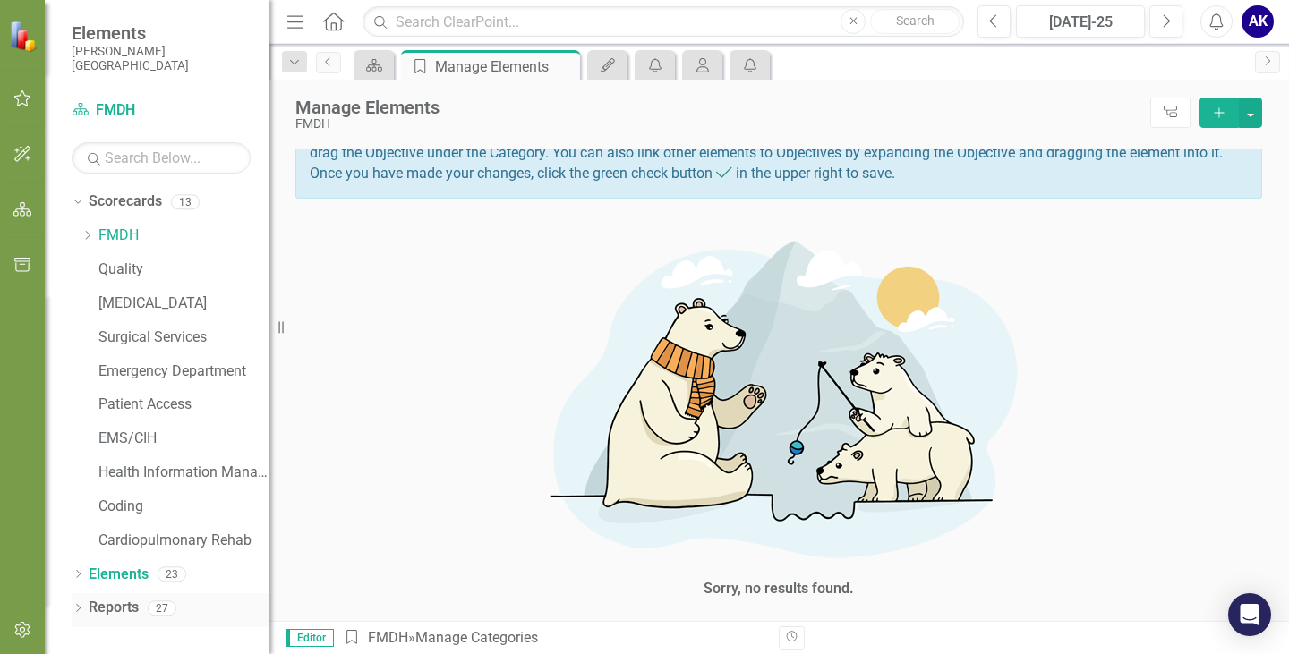
click at [78, 609] on icon "Dropdown" at bounding box center [78, 610] width 13 height 10
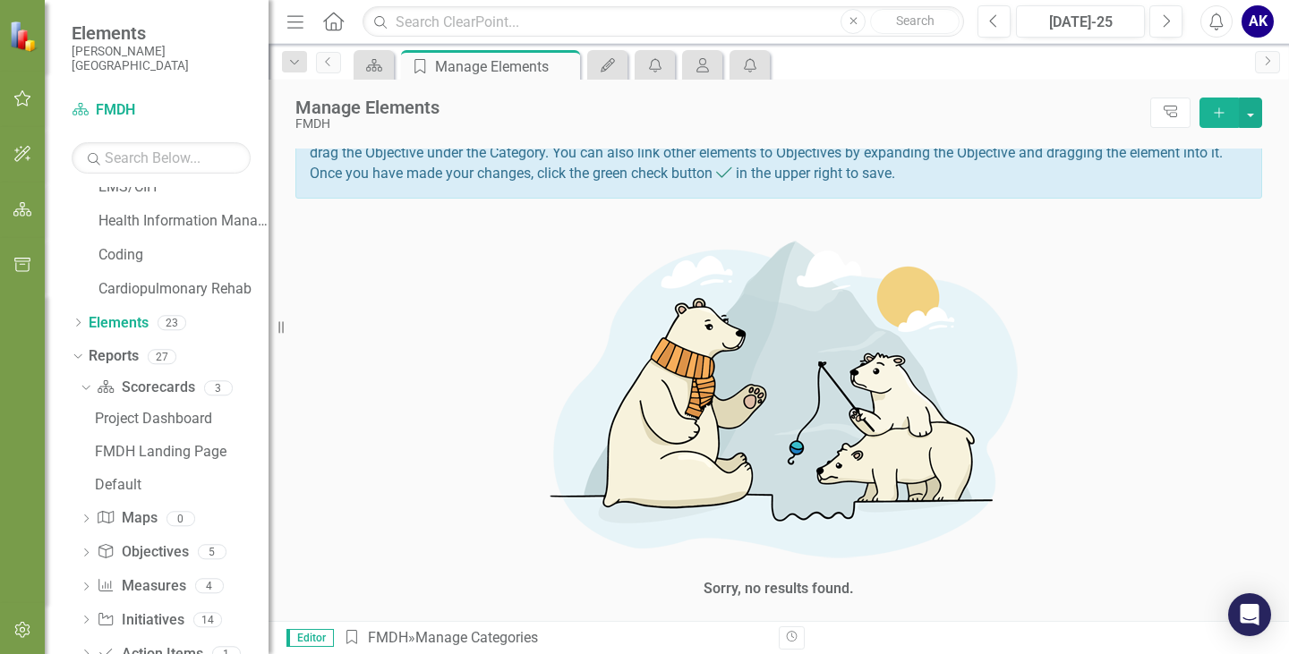
scroll to position [208, 0]
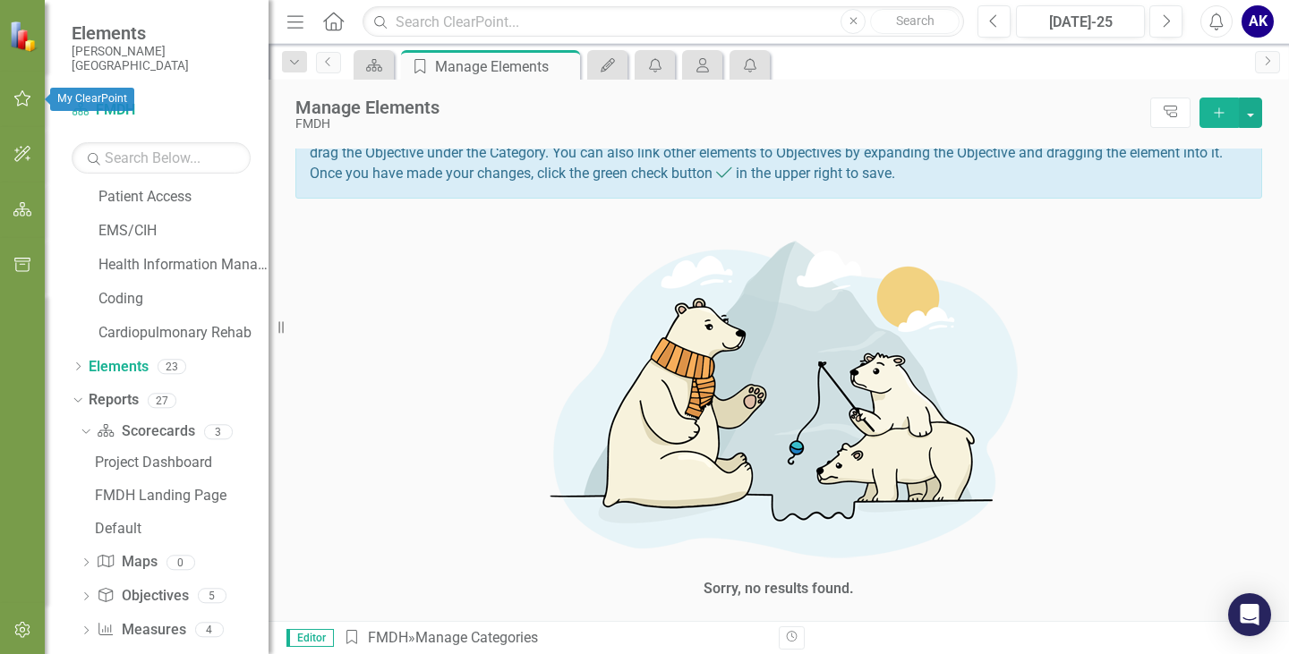
click at [19, 103] on icon "button" at bounding box center [22, 98] width 19 height 14
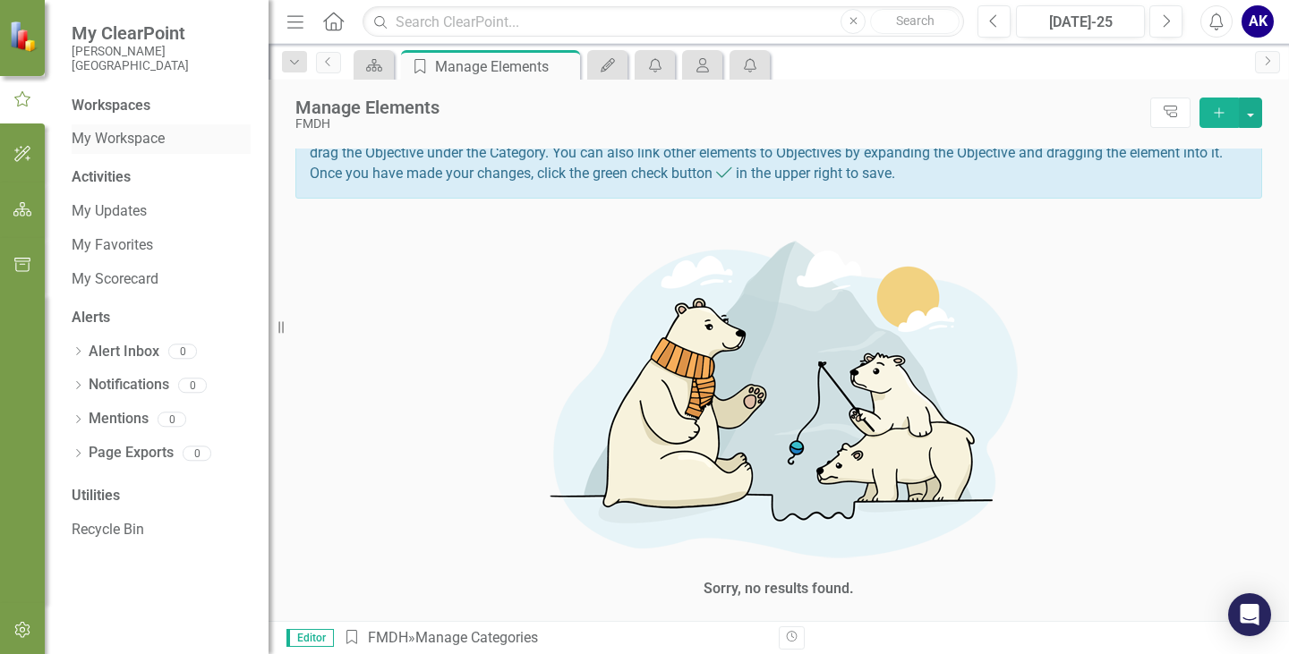
click at [104, 137] on link "My Workspace" at bounding box center [161, 139] width 179 height 21
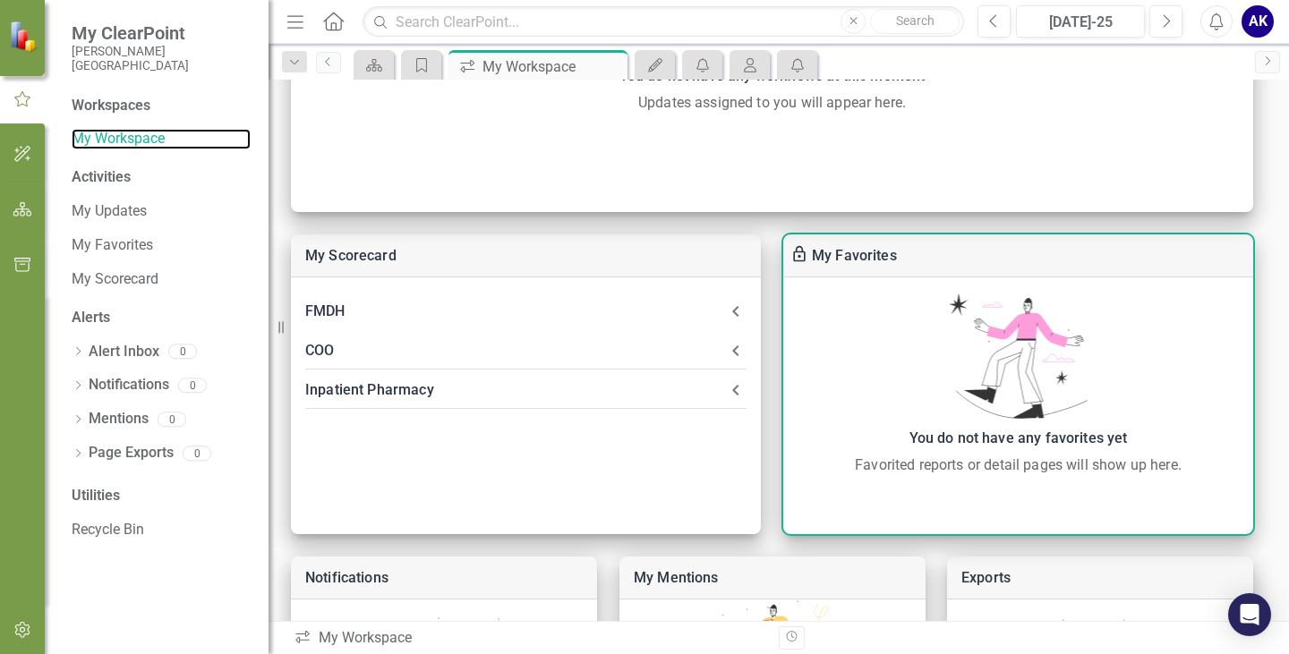
scroll to position [358, 0]
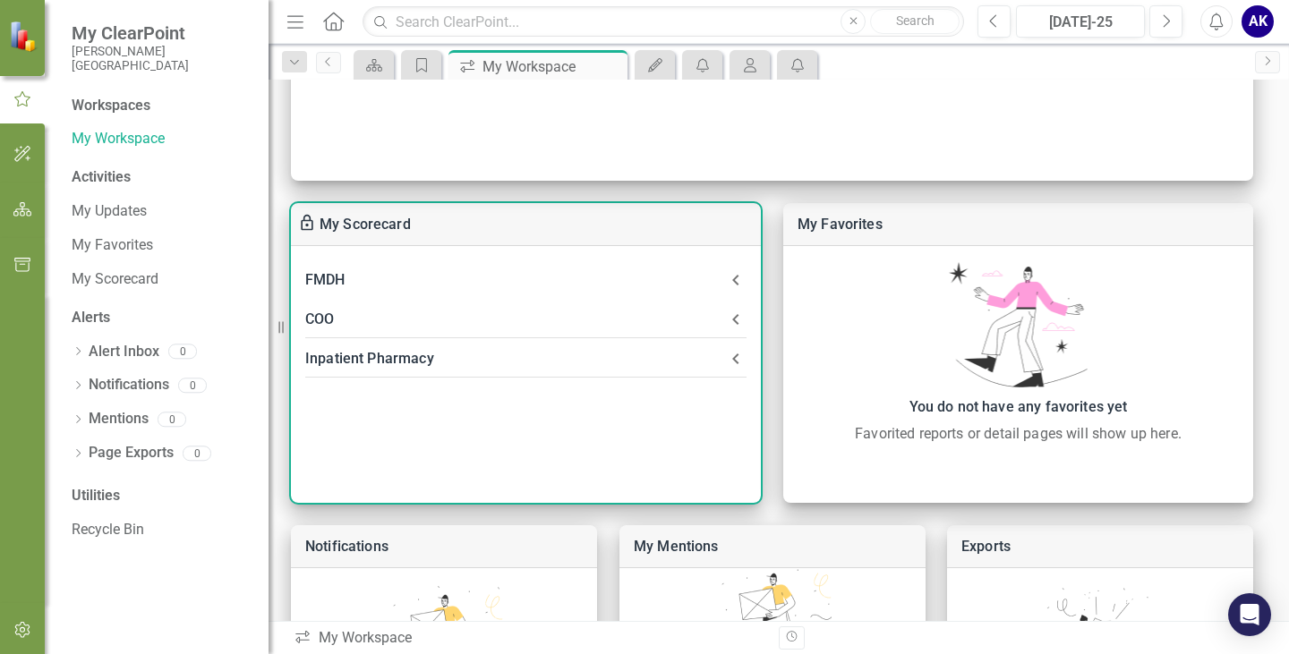
click at [712, 363] on div "Inpatient Pharmacy" at bounding box center [515, 358] width 420 height 25
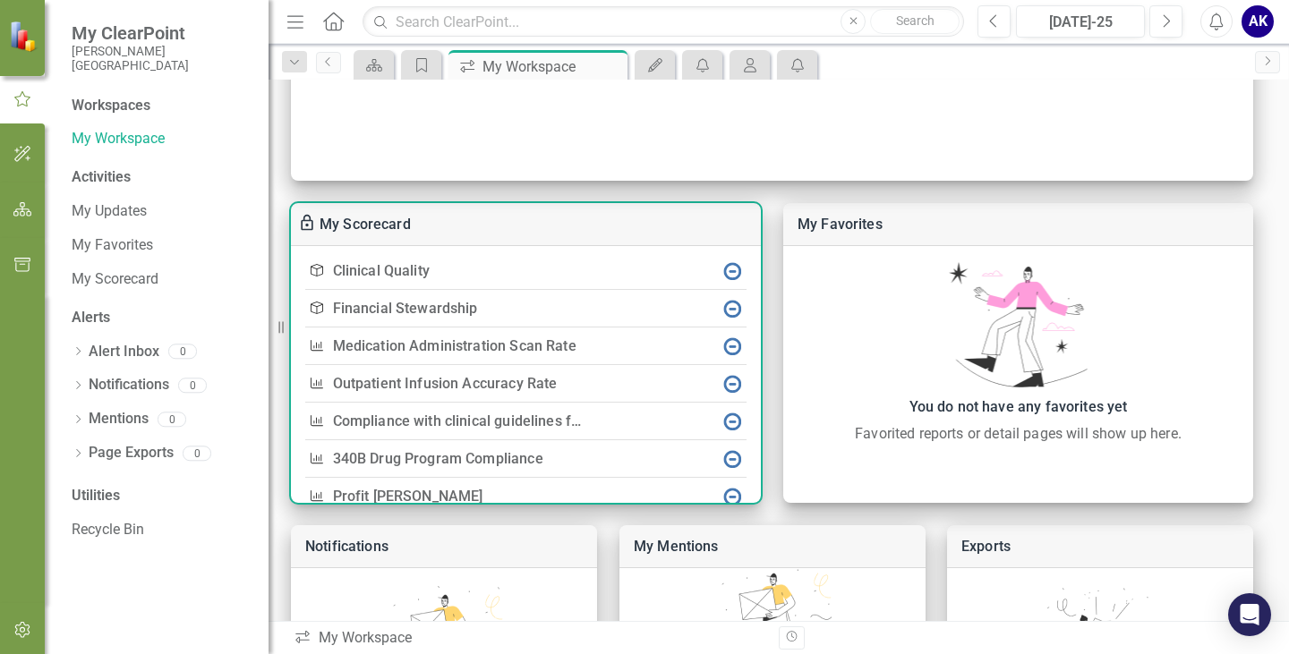
scroll to position [33, 0]
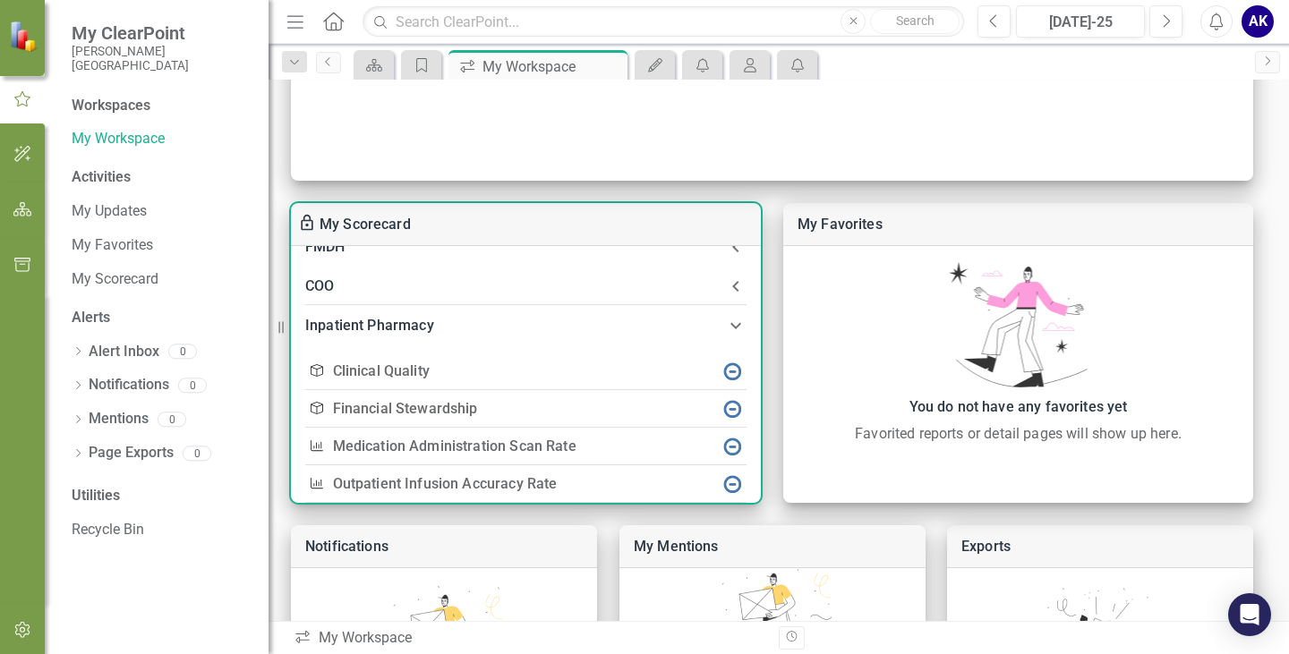
click at [387, 370] on link "Clinical Quality" at bounding box center [381, 370] width 97 height 17
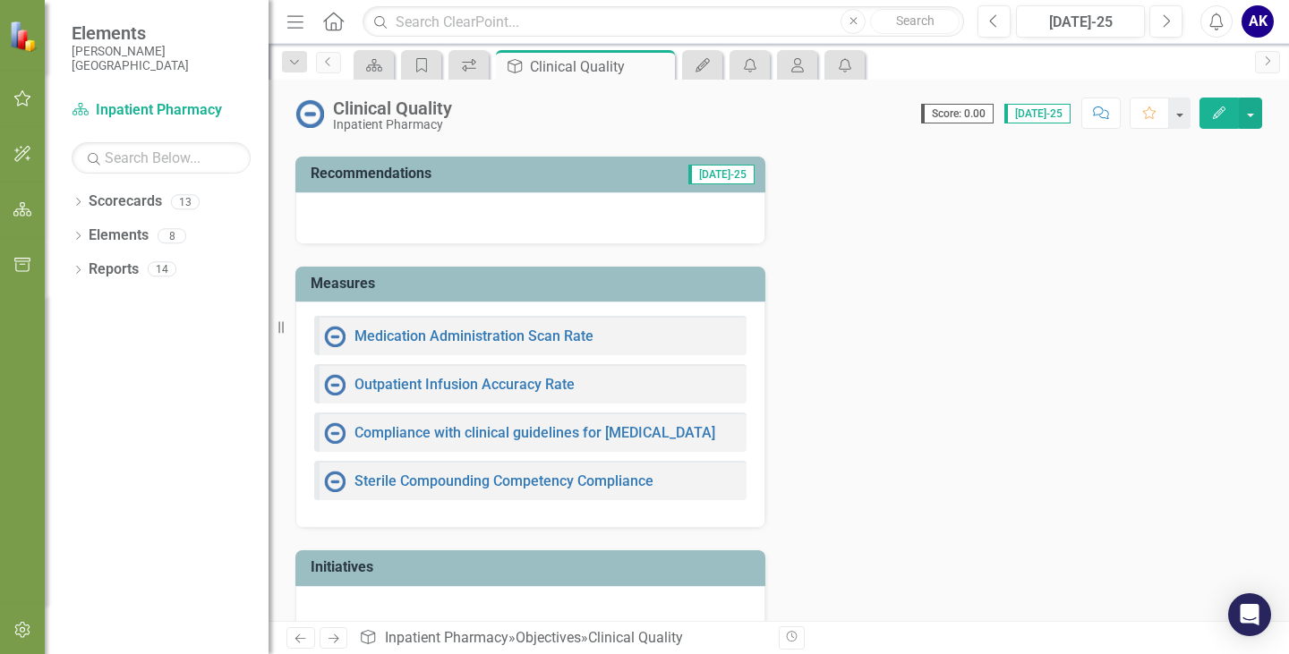
scroll to position [251, 0]
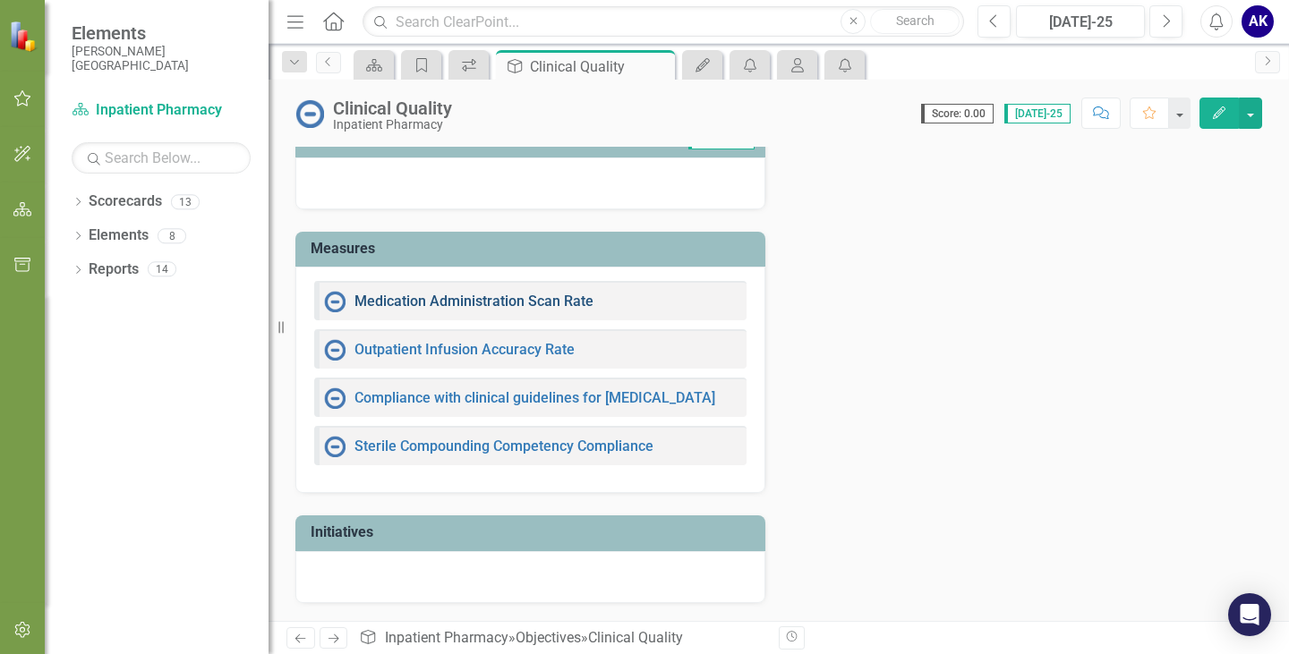
click at [472, 307] on link "Medication Administration Scan Rate" at bounding box center [473, 301] width 239 height 17
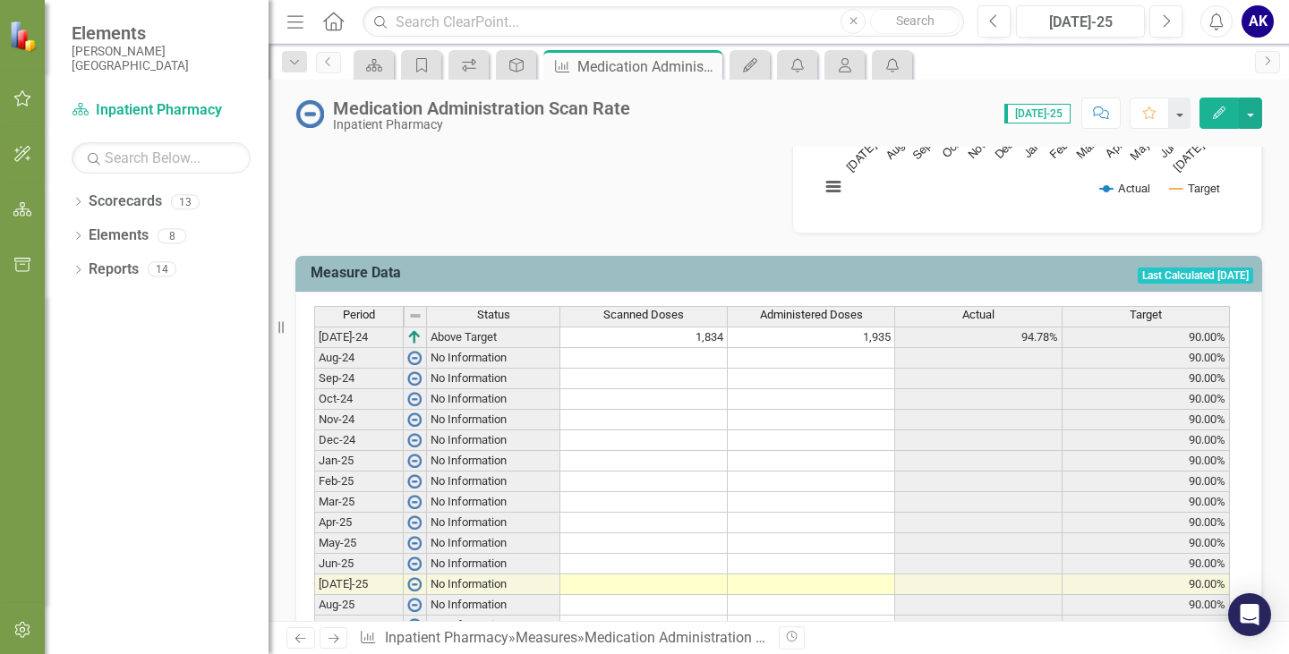
scroll to position [626, 0]
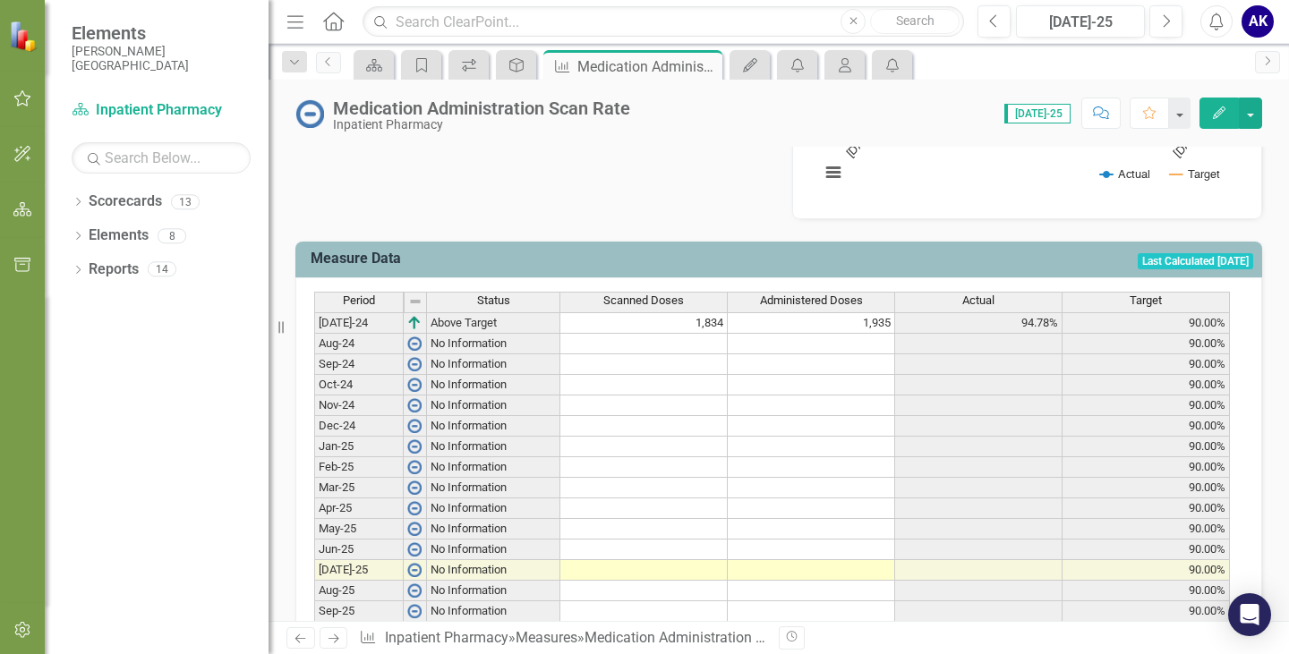
click at [652, 224] on div "Measure Data Last Calculated [DATE] Period Status Scanned Doses Administered Do…" at bounding box center [778, 523] width 993 height 608
click at [731, 331] on td "1,935" at bounding box center [811, 322] width 167 height 21
click at [1249, 115] on button "button" at bounding box center [1250, 113] width 23 height 31
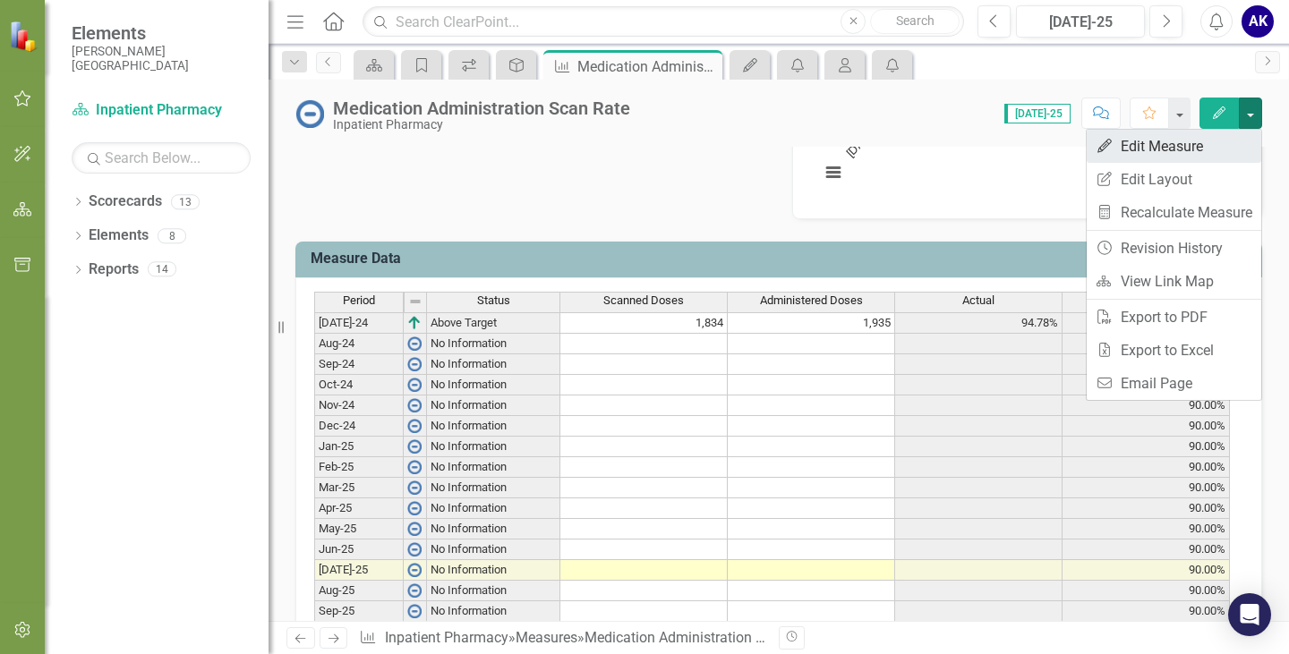
click at [1149, 144] on link "Edit Edit Measure" at bounding box center [1174, 146] width 175 height 33
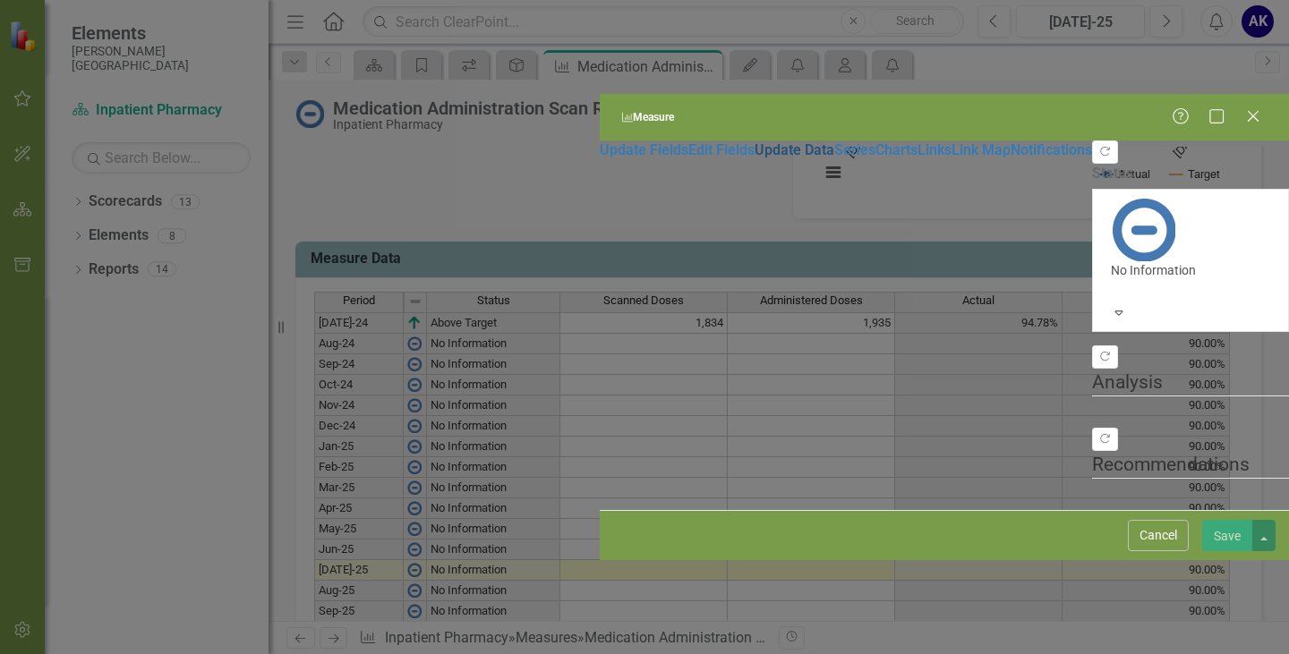
click at [754, 142] on link "Update Data" at bounding box center [794, 149] width 80 height 17
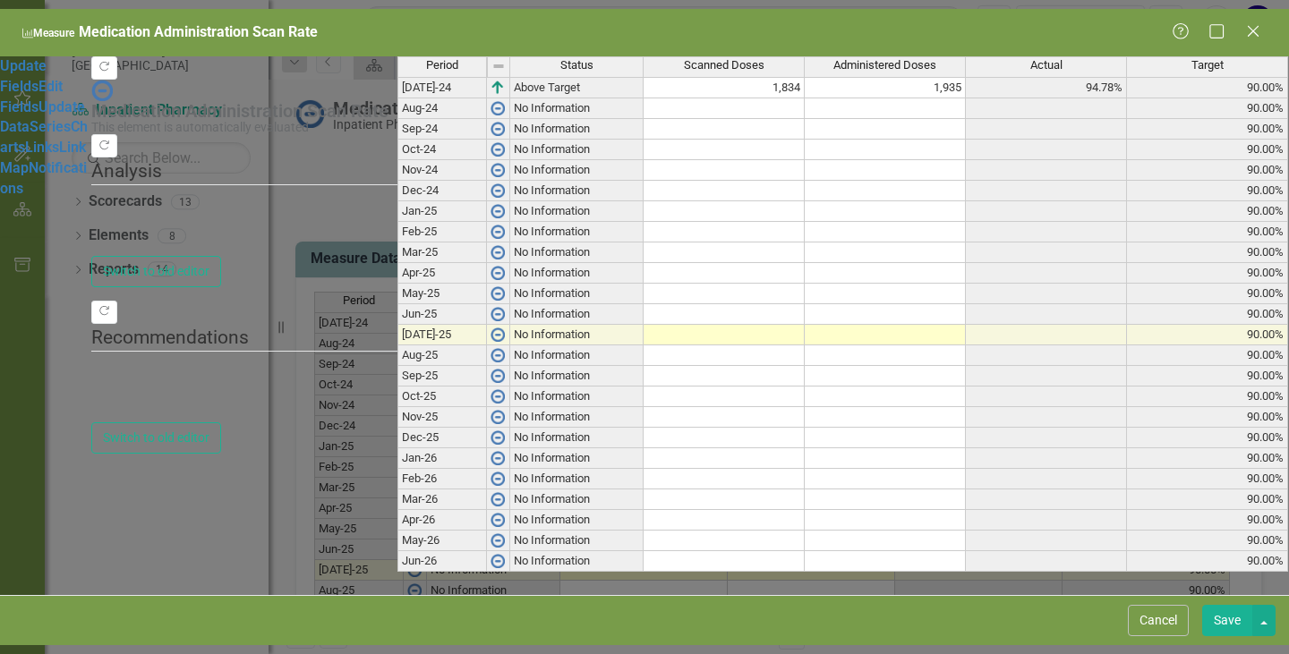
click at [397, 101] on div "Period Status Scanned Doses Administered Doses Actual Target [DATE]-24 Above Ta…" at bounding box center [397, 314] width 0 height 516
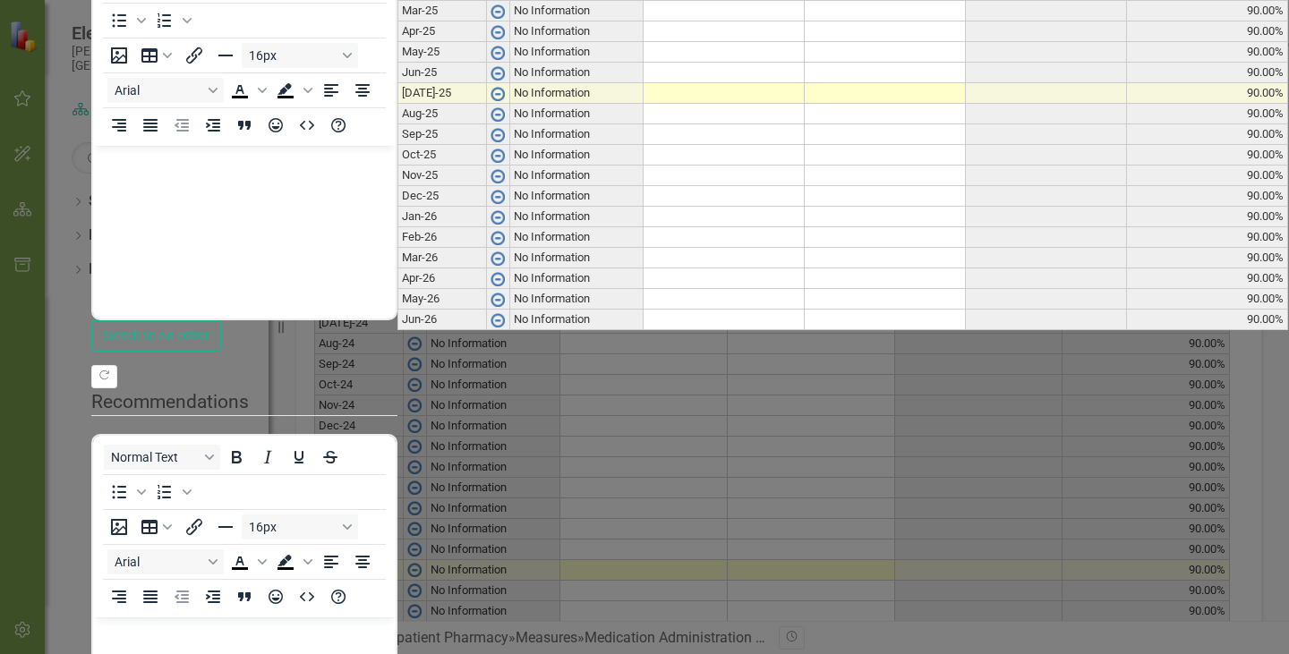
scroll to position [0, 0]
type textarea "1743"
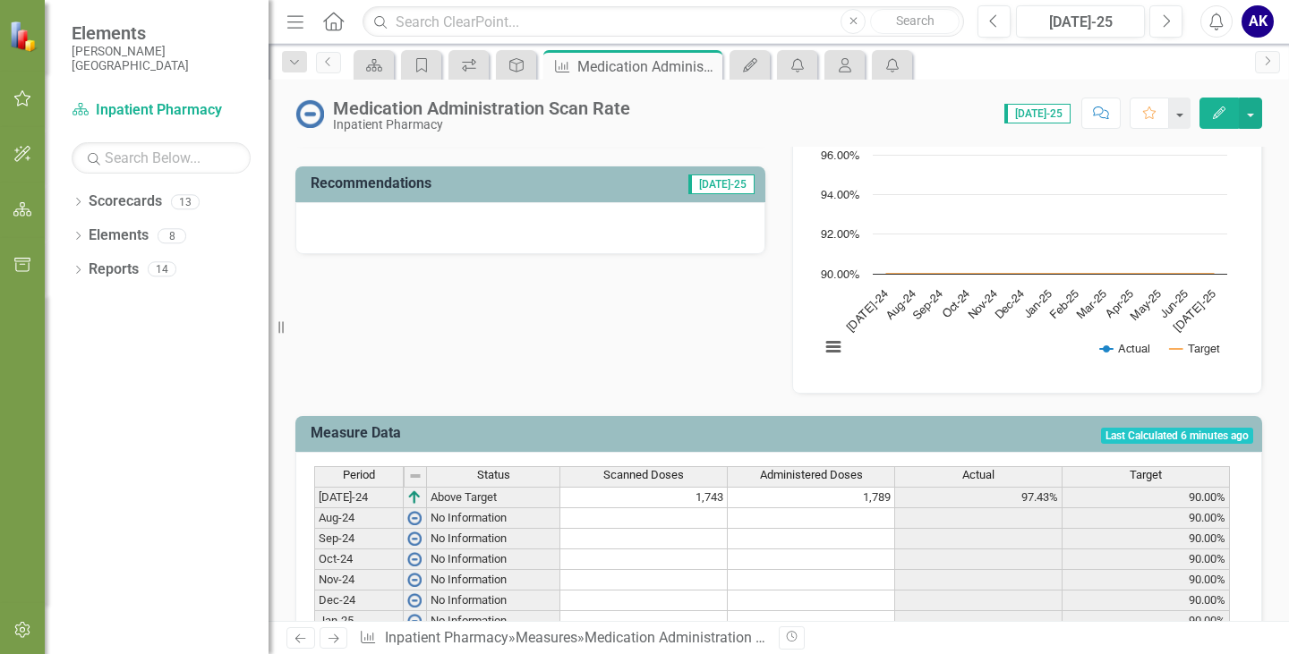
scroll to position [447, 0]
